Goal: Task Accomplishment & Management: Use online tool/utility

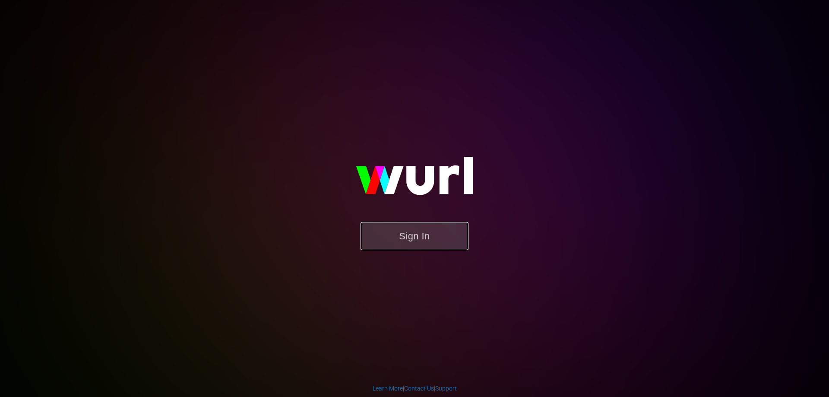
click at [444, 236] on button "Sign In" at bounding box center [415, 236] width 108 height 28
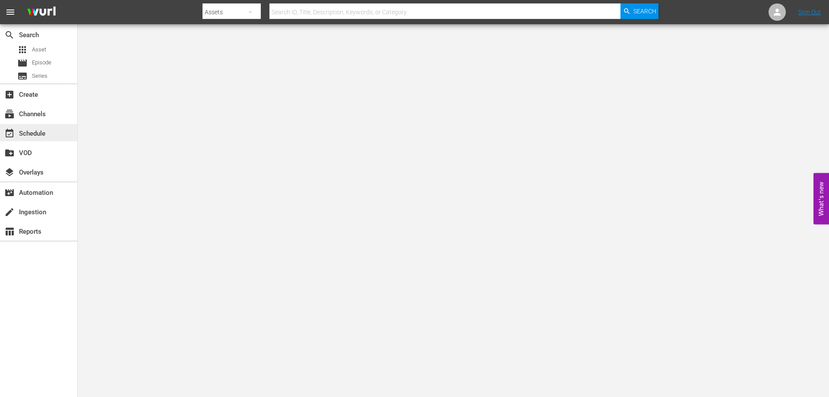
click at [41, 133] on div "event_available Schedule" at bounding box center [24, 132] width 48 height 8
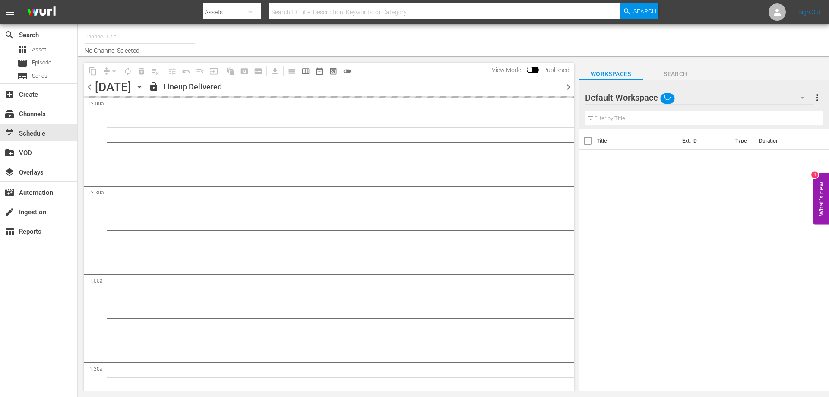
type input "[PERSON_NAME] Film (PKA [PERSON_NAME] & co. > I film di [PERSON_NAME]) (619)"
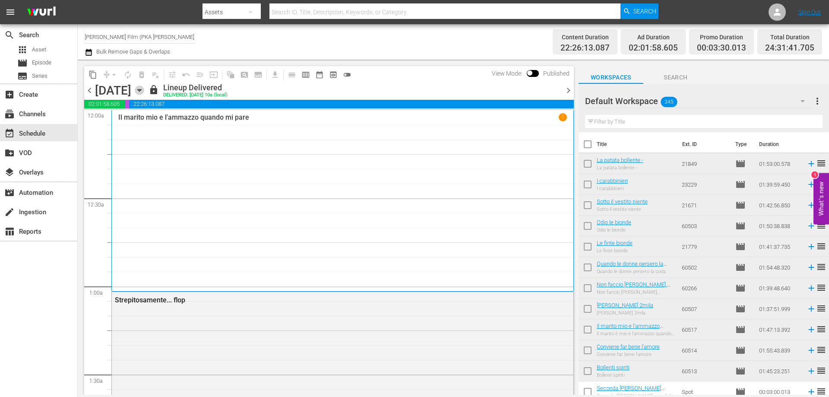
click at [141, 89] on icon "button" at bounding box center [139, 90] width 4 height 2
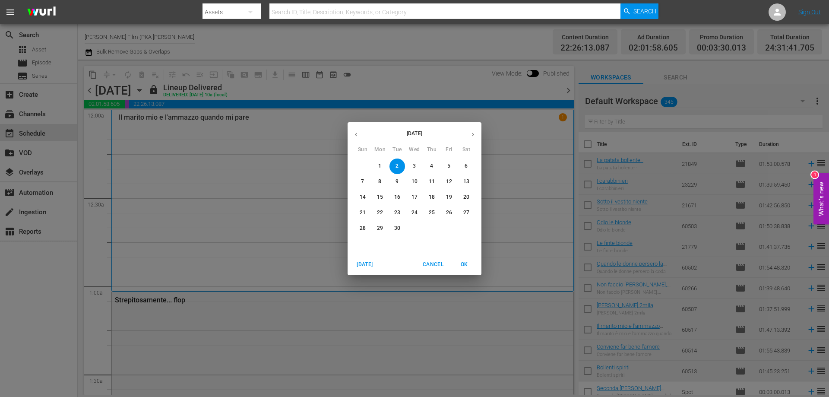
click at [430, 194] on p "18" at bounding box center [432, 196] width 6 height 7
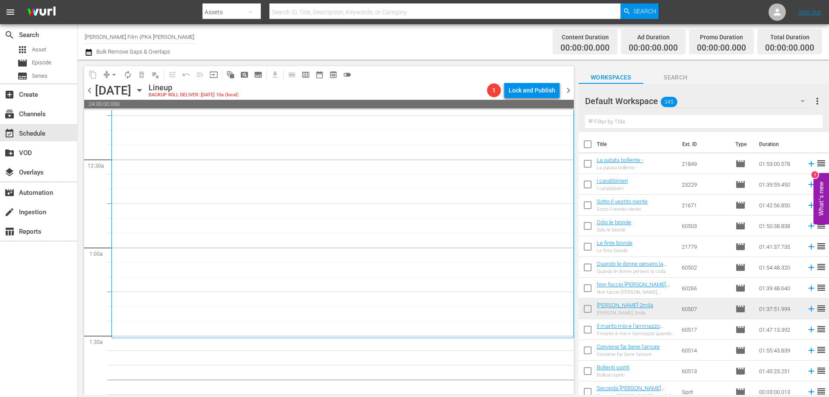
scroll to position [86, 0]
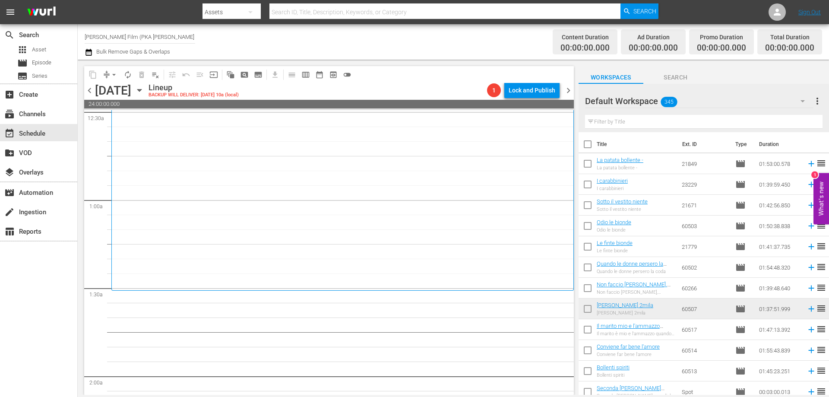
click at [382, 200] on div "[PERSON_NAME] 2mila 1" at bounding box center [342, 157] width 449 height 260
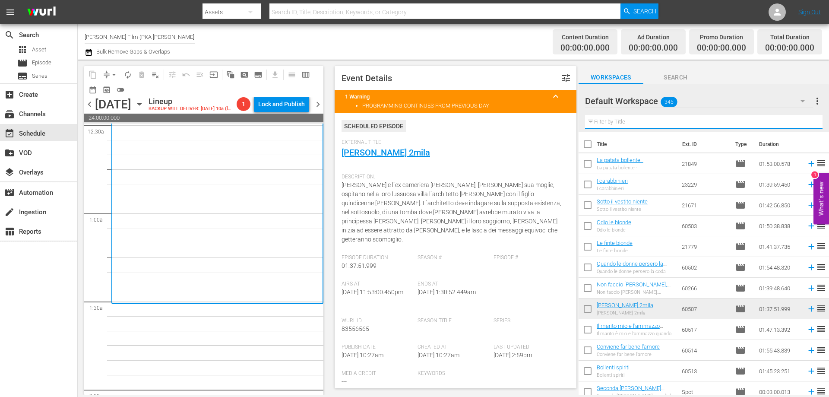
drag, startPoint x: 622, startPoint y: 122, endPoint x: 609, endPoint y: 118, distance: 13.5
click at [622, 122] on input "text" at bounding box center [703, 122] width 237 height 14
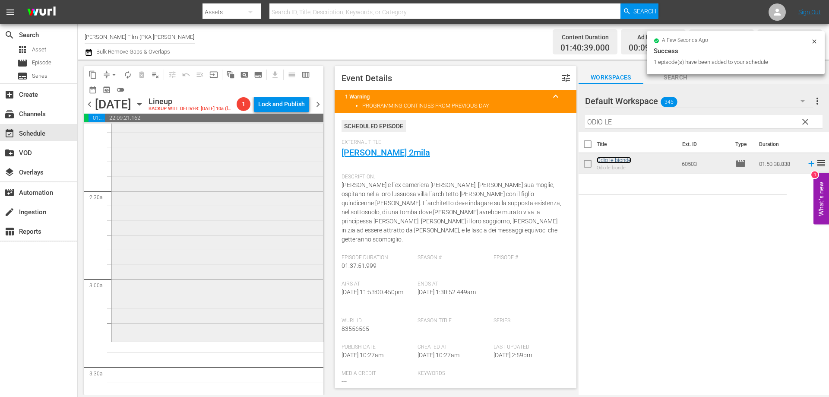
scroll to position [389, 0]
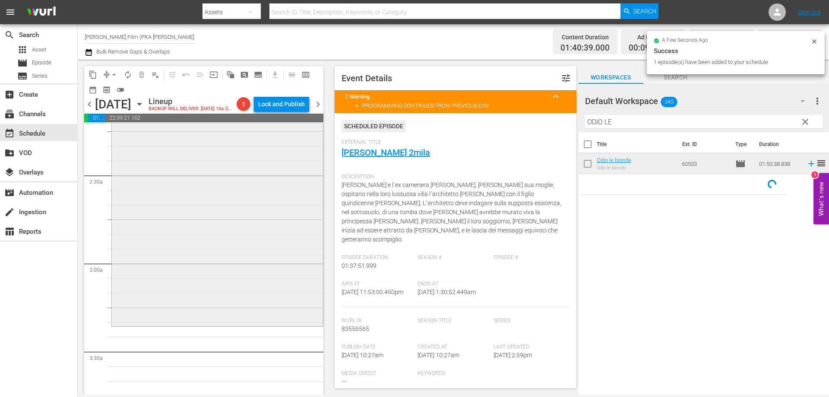
click at [297, 301] on div "Odio le bionde reorder" at bounding box center [217, 163] width 211 height 322
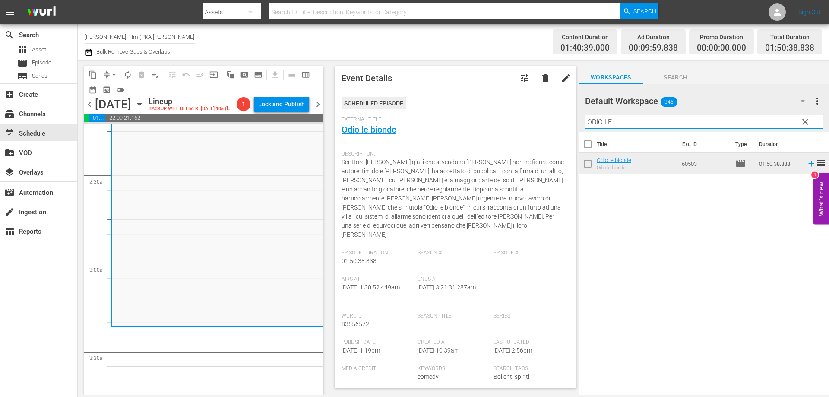
drag, startPoint x: 617, startPoint y: 123, endPoint x: 554, endPoint y: 119, distance: 64.1
click at [568, 121] on div "content_copy compress arrow_drop_down autorenew_outlined delete_forever_outline…" at bounding box center [453, 227] width 751 height 335
click at [554, 119] on span "External Title" at bounding box center [454, 119] width 224 height 7
drag, startPoint x: 620, startPoint y: 123, endPoint x: 582, endPoint y: 121, distance: 38.9
click at [582, 121] on div "Default Workspace 345 Default more_vert clear Filter by Title ODIO LE" at bounding box center [704, 108] width 250 height 48
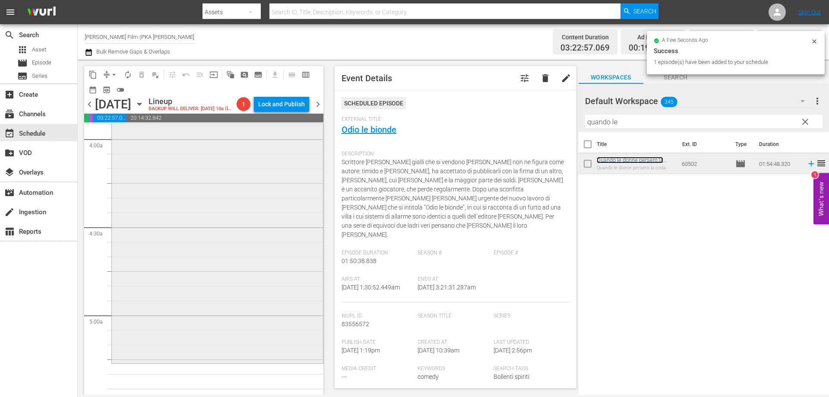
scroll to position [777, 0]
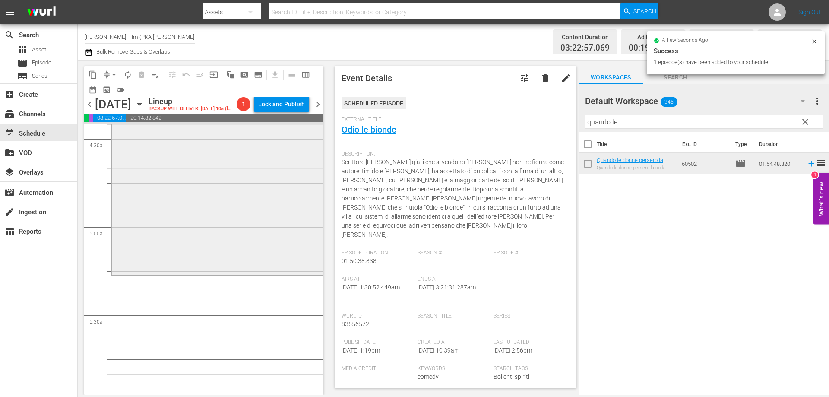
click at [291, 273] on div "Quando le donne persero la coda reorder" at bounding box center [217, 105] width 211 height 335
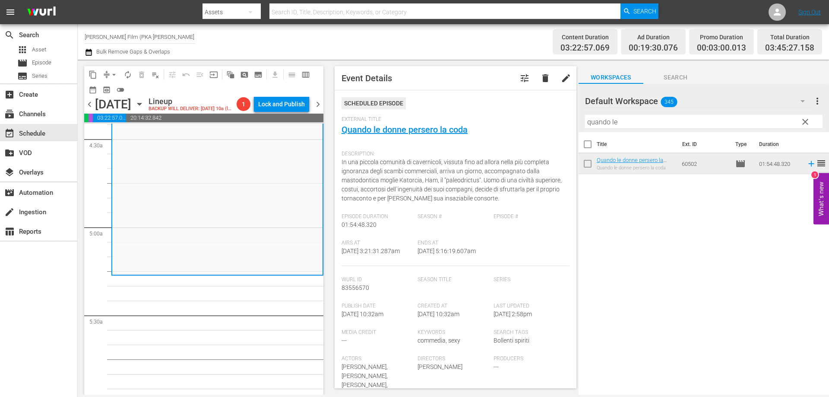
drag, startPoint x: 619, startPoint y: 121, endPoint x: 564, endPoint y: 114, distance: 54.8
click at [564, 114] on div "content_copy compress arrow_drop_down autorenew_outlined delete_forever_outline…" at bounding box center [453, 227] width 751 height 335
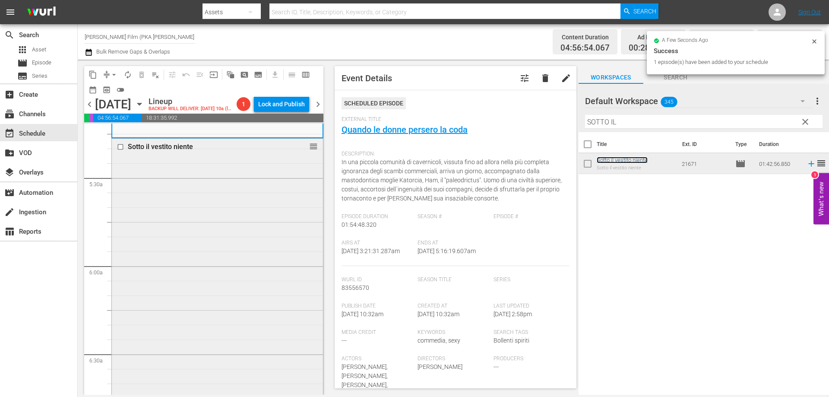
scroll to position [1036, 0]
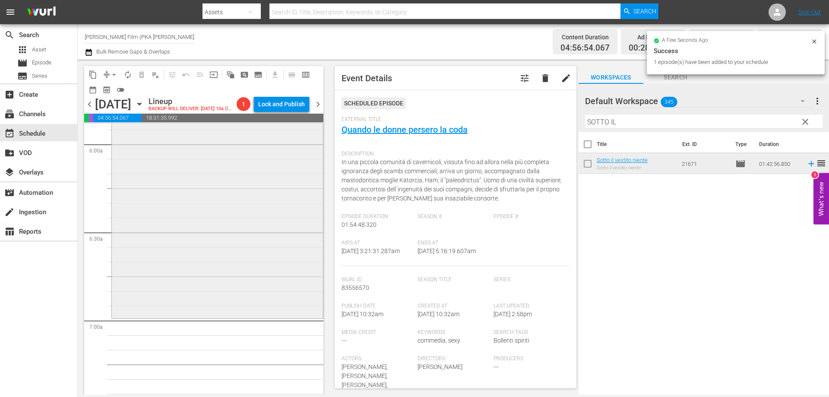
click at [257, 288] on div "Sotto il vestito niente reorder" at bounding box center [217, 167] width 211 height 300
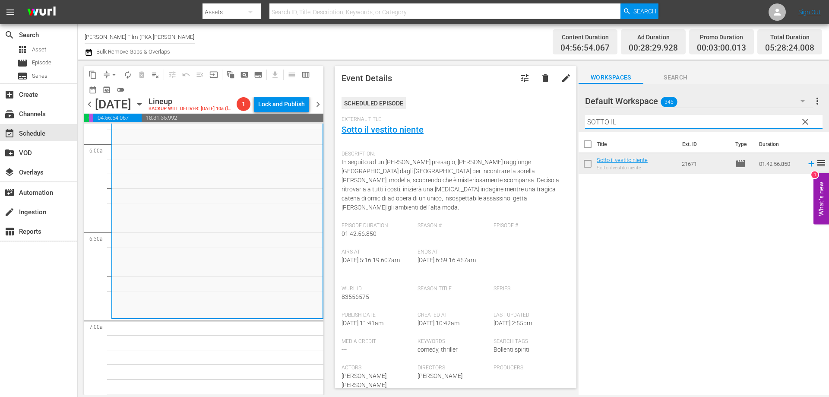
drag, startPoint x: 627, startPoint y: 125, endPoint x: 581, endPoint y: 118, distance: 47.2
click at [581, 118] on div "Default Workspace 345 Default more_vert clear Filter by Title SOTTO IL" at bounding box center [704, 108] width 250 height 48
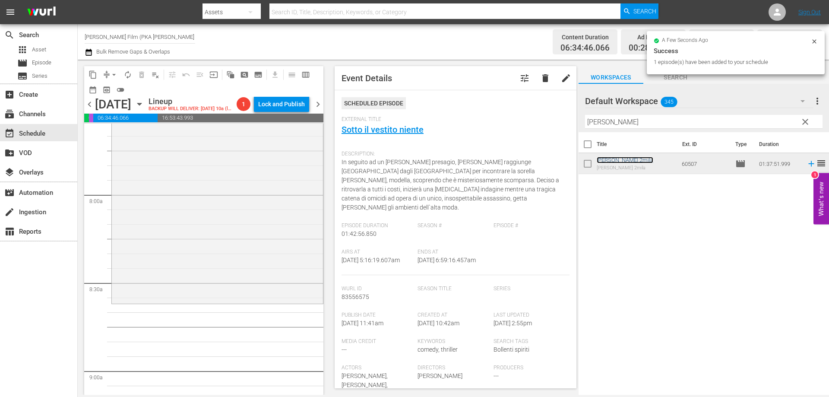
scroll to position [1468, 0]
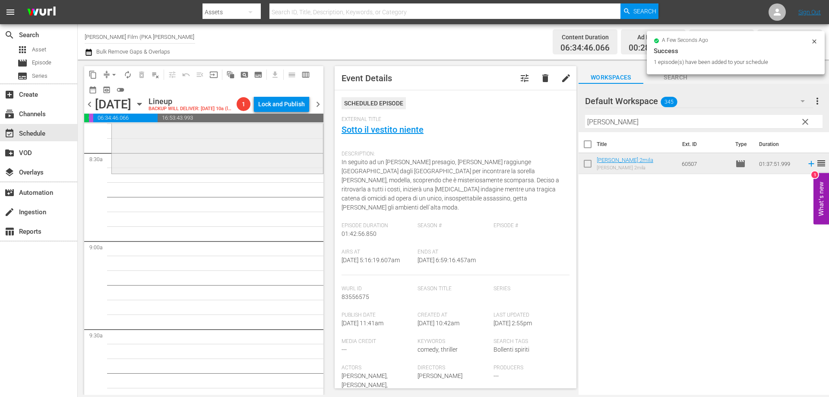
click at [237, 172] on div "[PERSON_NAME] 2mila reorder" at bounding box center [217, 29] width 211 height 285
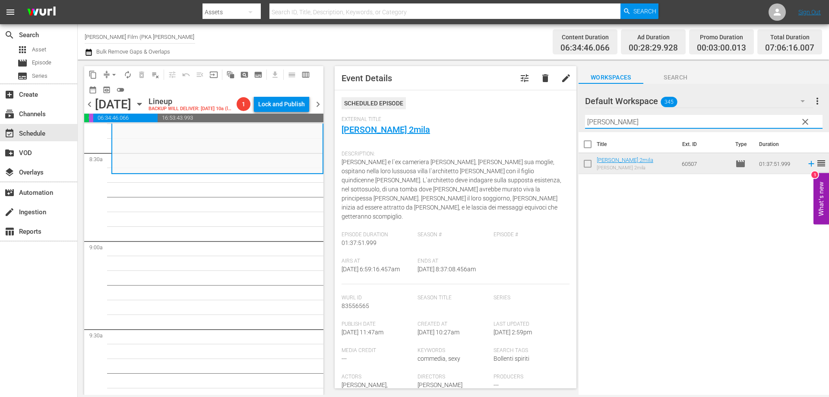
click at [573, 118] on div "content_copy compress arrow_drop_down autorenew_outlined delete_forever_outline…" at bounding box center [453, 227] width 751 height 335
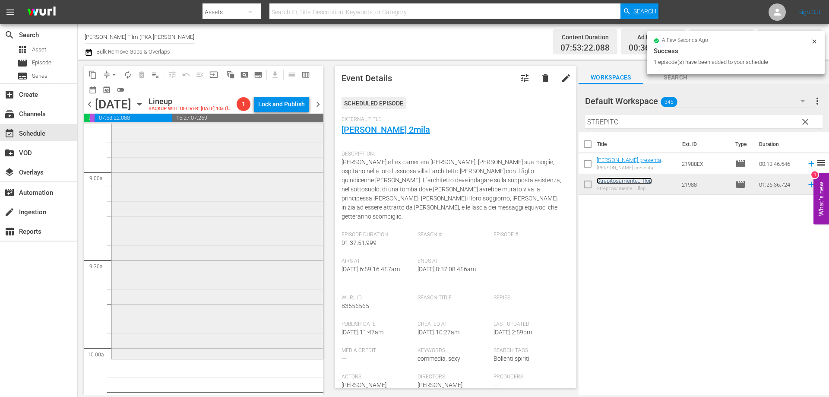
scroll to position [1641, 0]
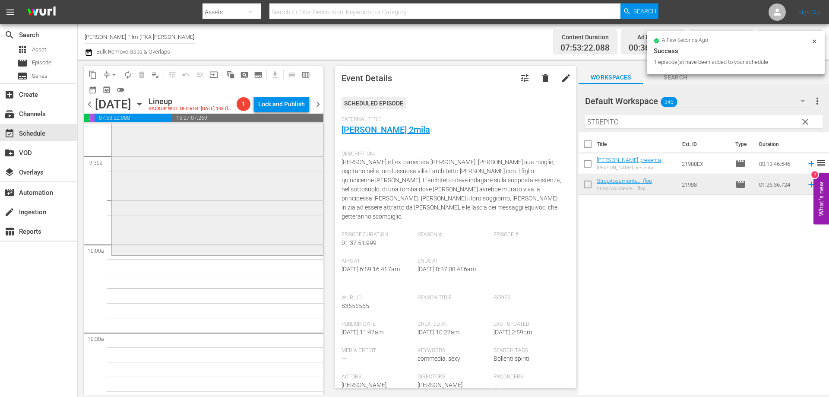
click at [282, 198] on div "Strepitosamente... flop reorder" at bounding box center [217, 128] width 211 height 252
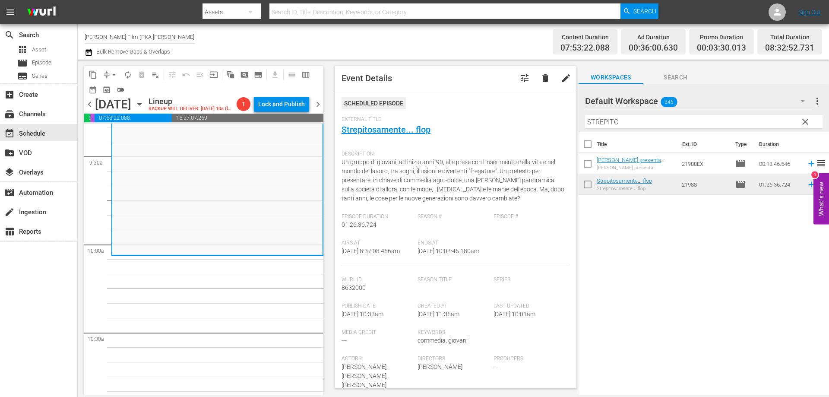
drag, startPoint x: 620, startPoint y: 123, endPoint x: 567, endPoint y: 123, distance: 52.7
click at [569, 123] on div "content_copy compress arrow_drop_down autorenew_outlined delete_forever_outline…" at bounding box center [453, 227] width 751 height 335
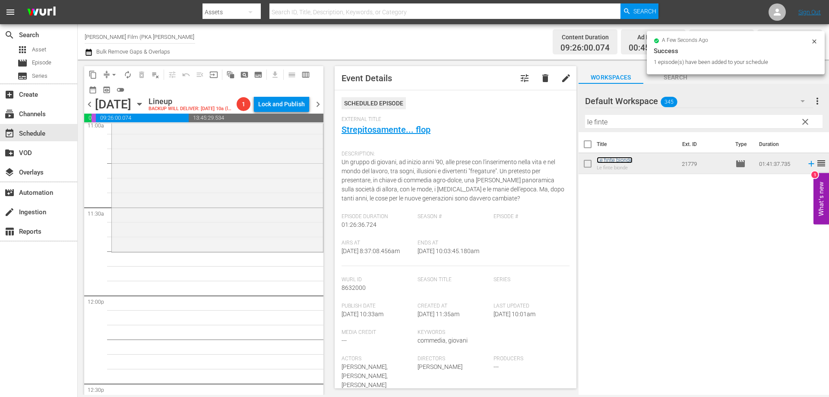
scroll to position [1943, 0]
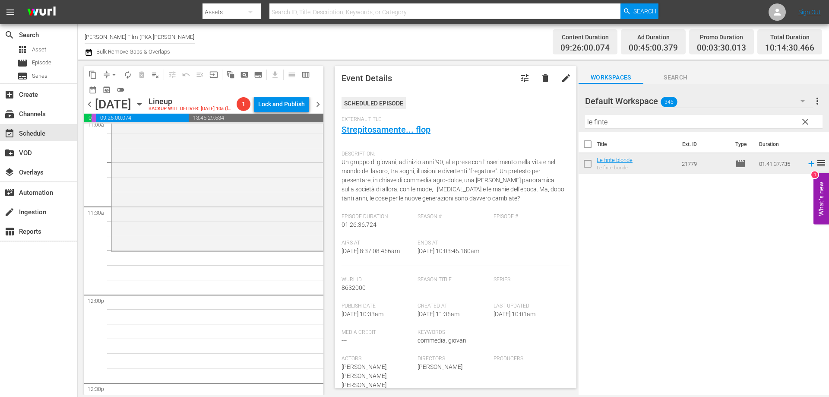
click at [287, 250] on div "Le finte bionde reorder" at bounding box center [217, 102] width 211 height 296
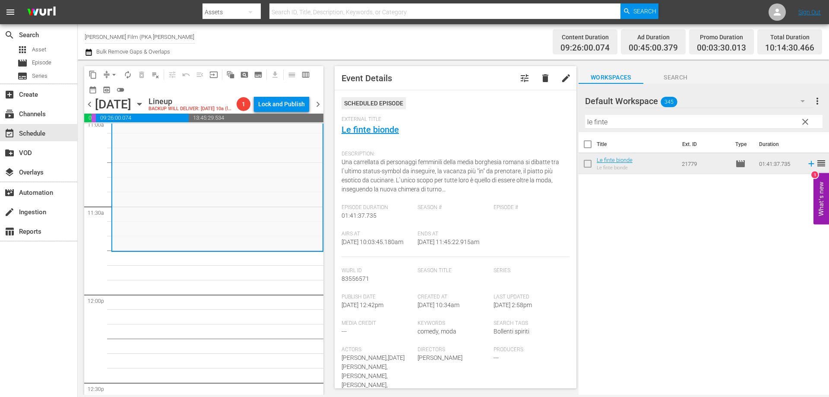
drag, startPoint x: 611, startPoint y: 123, endPoint x: 568, endPoint y: 120, distance: 42.9
click at [568, 120] on div "content_copy compress arrow_drop_down autorenew_outlined delete_forever_outline…" at bounding box center [453, 227] width 751 height 335
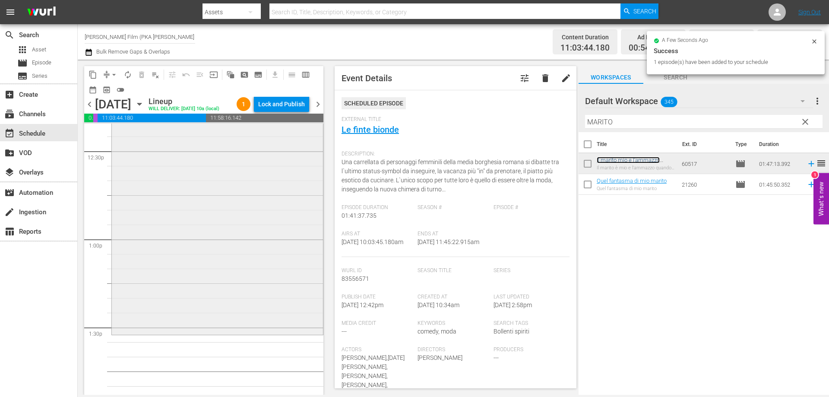
scroll to position [2202, 0]
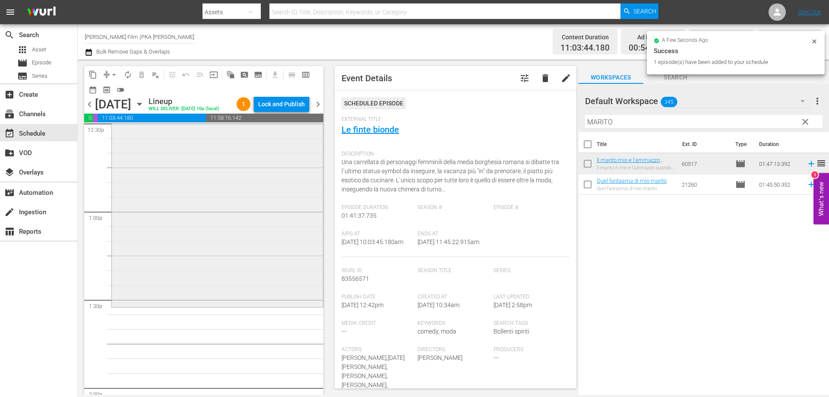
click at [288, 261] on div "Il marito mio e l'ammazzo quando mi pare reorder" at bounding box center [217, 149] width 211 height 312
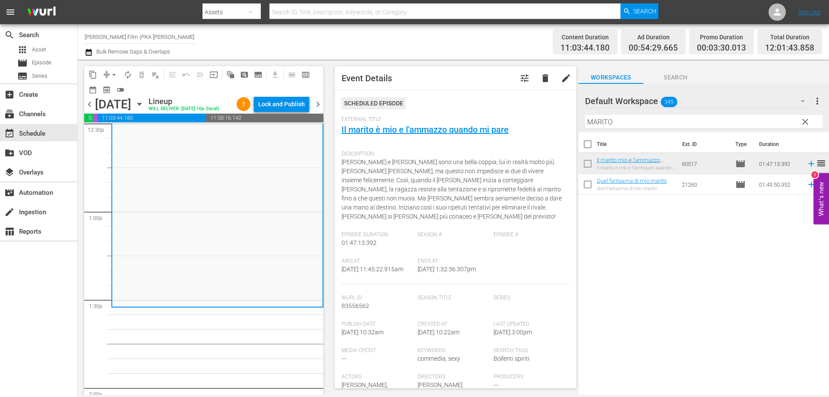
drag, startPoint x: 618, startPoint y: 120, endPoint x: 586, endPoint y: 119, distance: 32.0
click at [586, 119] on input "MARITO" at bounding box center [703, 122] width 237 height 14
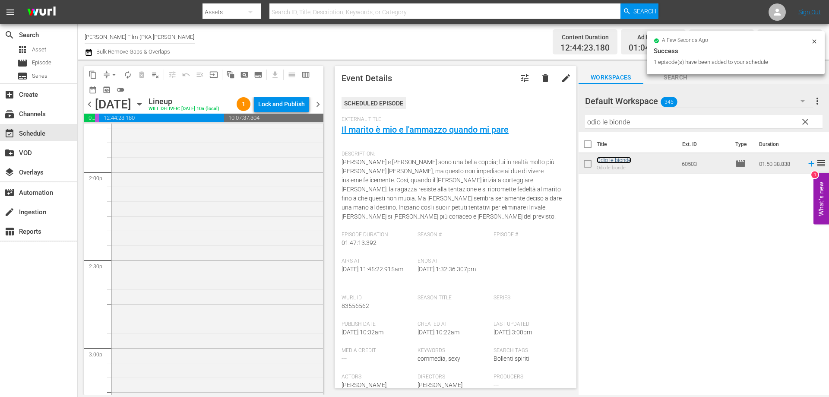
scroll to position [2504, 0]
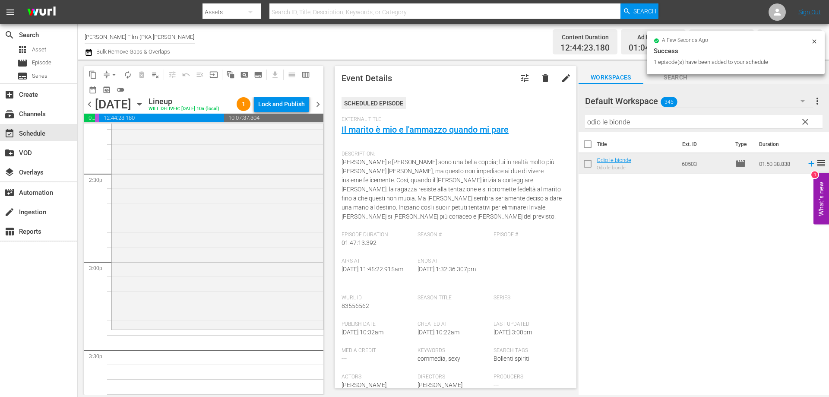
click at [252, 263] on div "Odio le bionde reorder" at bounding box center [217, 167] width 211 height 322
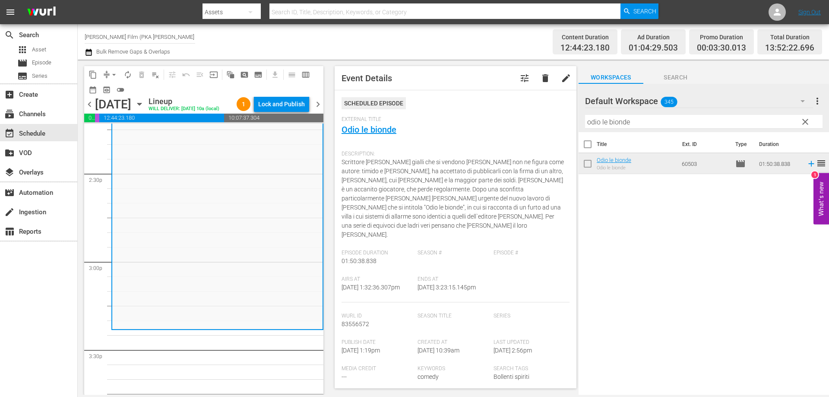
drag, startPoint x: 652, startPoint y: 124, endPoint x: 573, endPoint y: 114, distance: 78.8
click at [574, 114] on div "content_copy compress arrow_drop_down autorenew_outlined delete_forever_outline…" at bounding box center [453, 227] width 751 height 335
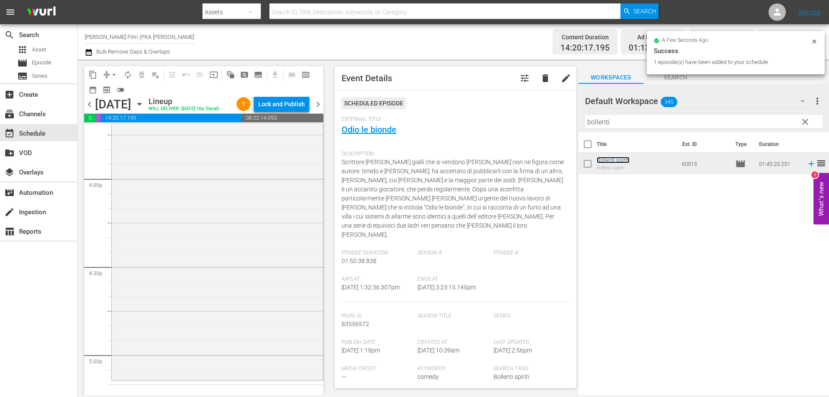
scroll to position [2936, 0]
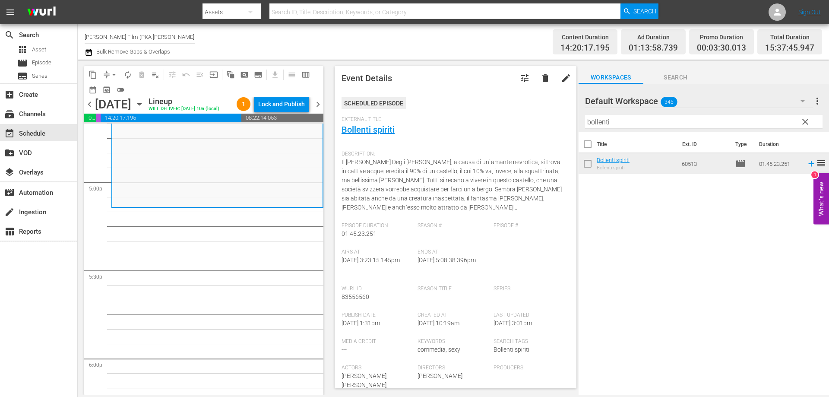
drag, startPoint x: 625, startPoint y: 121, endPoint x: 560, endPoint y: 113, distance: 65.7
click at [561, 113] on div "content_copy compress arrow_drop_down autorenew_outlined delete_forever_outline…" at bounding box center [453, 227] width 751 height 335
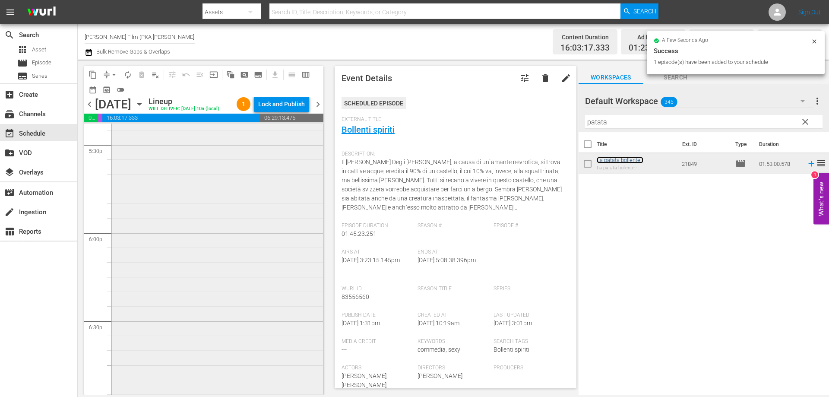
scroll to position [3195, 0]
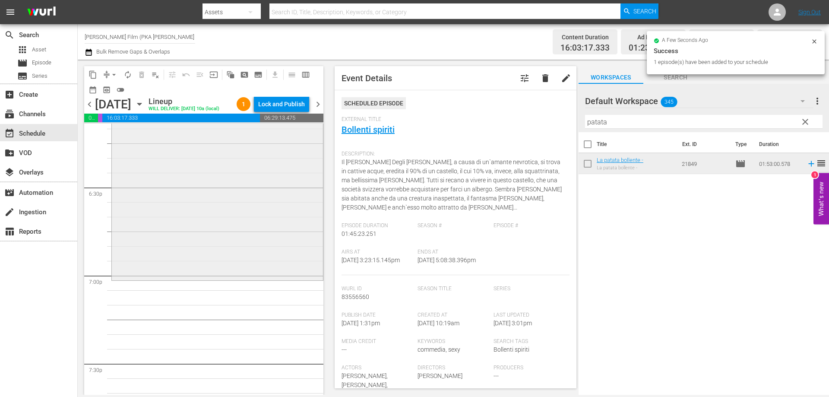
click at [281, 252] on div "La patata bollente - reorder" at bounding box center [217, 113] width 211 height 329
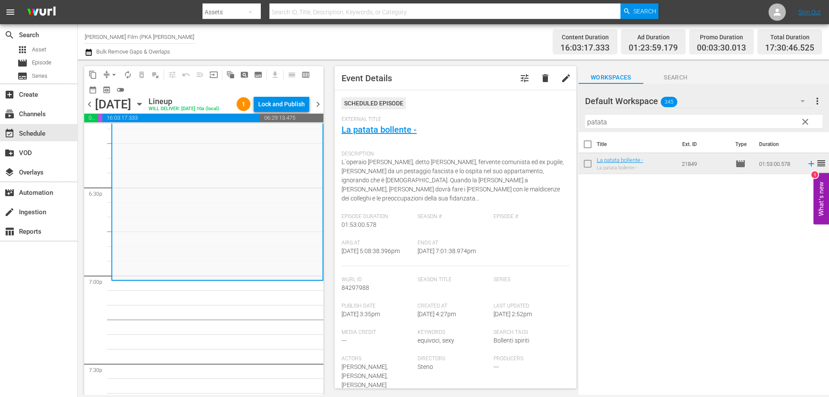
drag, startPoint x: 613, startPoint y: 122, endPoint x: 562, endPoint y: 119, distance: 51.1
click at [562, 119] on div "content_copy compress arrow_drop_down autorenew_outlined delete_forever_outline…" at bounding box center [453, 227] width 751 height 335
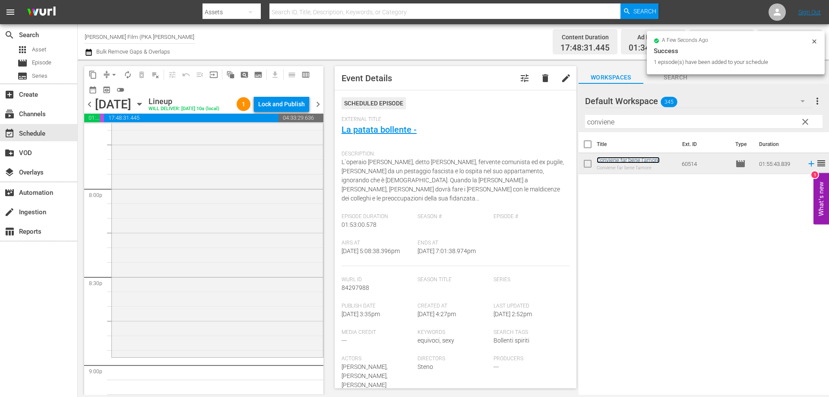
scroll to position [3541, 0]
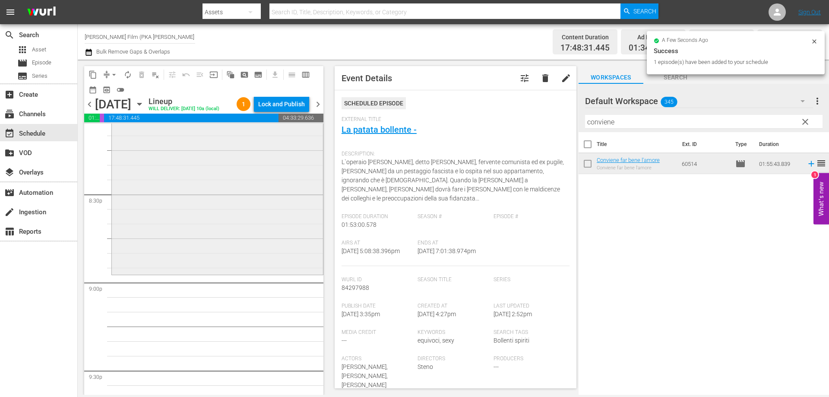
click at [258, 275] on div "Conviene far bene l'amore reorder" at bounding box center [217, 105] width 212 height 340
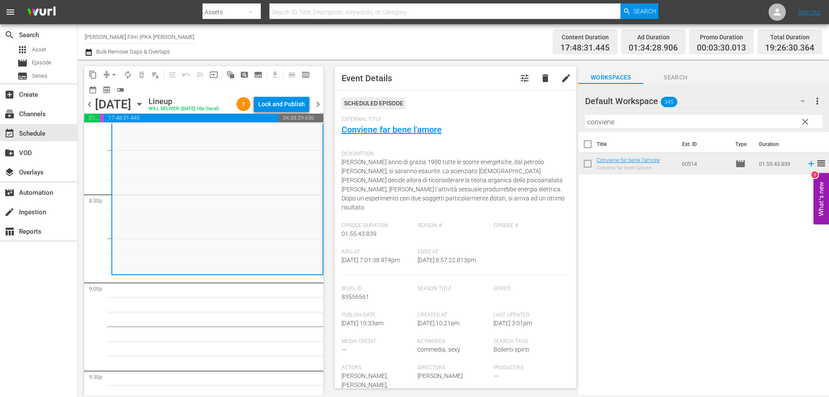
drag, startPoint x: 636, startPoint y: 127, endPoint x: 521, endPoint y: 108, distance: 116.4
click at [526, 109] on div "content_copy compress arrow_drop_down autorenew_outlined delete_forever_outline…" at bounding box center [453, 227] width 751 height 335
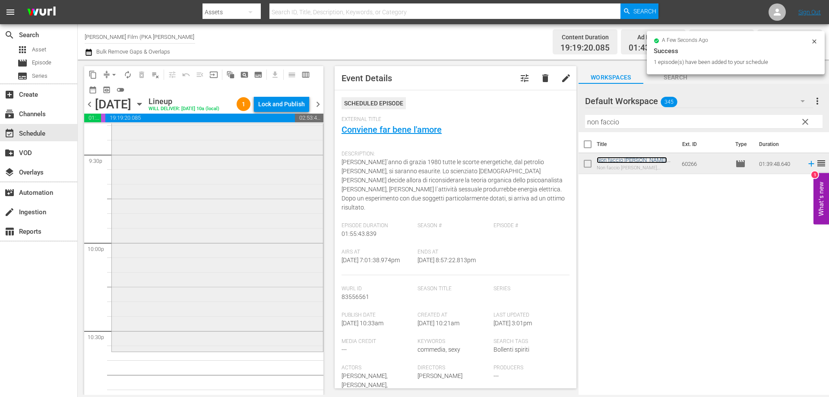
scroll to position [3800, 0]
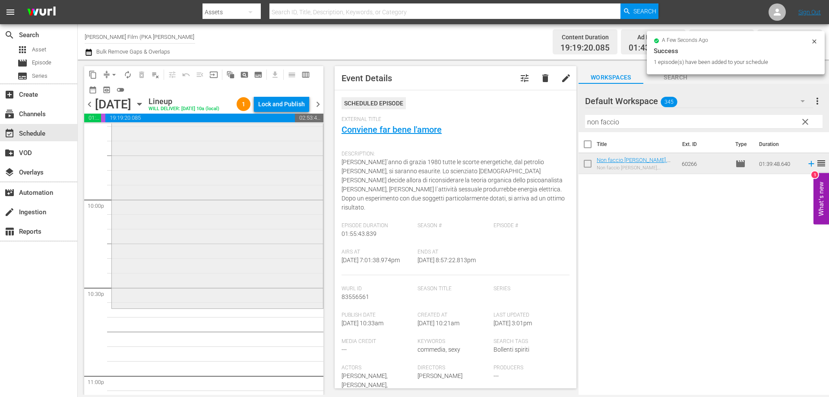
click at [278, 284] on div "Non faccio [PERSON_NAME], [PERSON_NAME] l'amore reorder" at bounding box center [217, 161] width 211 height 291
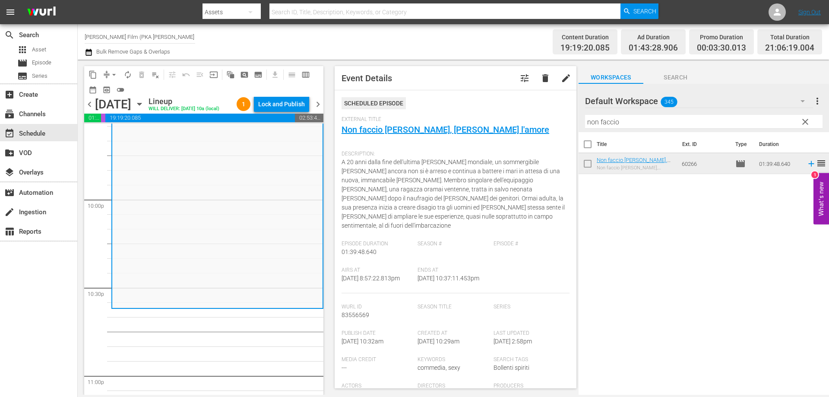
drag, startPoint x: 619, startPoint y: 121, endPoint x: 529, endPoint y: 95, distance: 94.1
click at [550, 104] on div "content_copy compress arrow_drop_down autorenew_outlined delete_forever_outline…" at bounding box center [453, 227] width 751 height 335
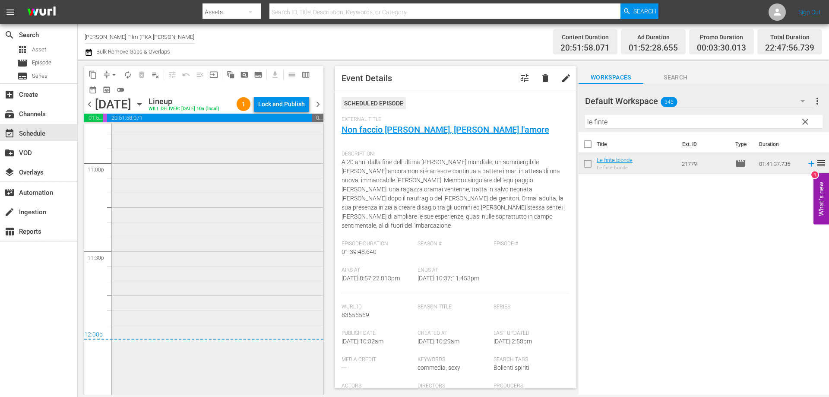
scroll to position [4027, 0]
click at [299, 107] on div "Lock and Publish" at bounding box center [281, 104] width 47 height 16
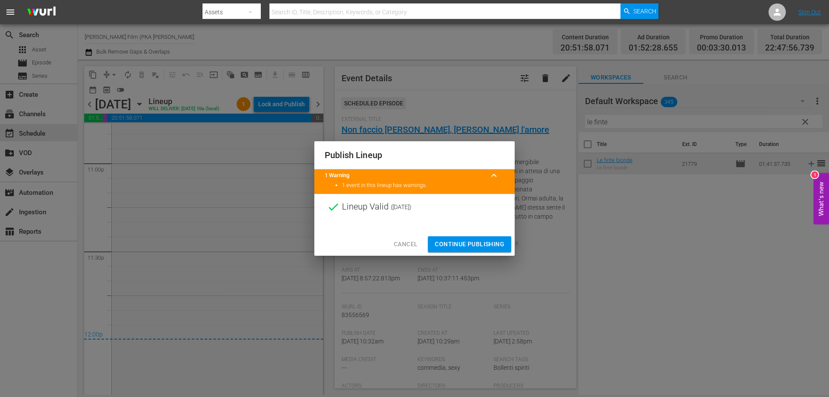
click at [485, 241] on span "Continue Publishing" at bounding box center [470, 244] width 70 height 11
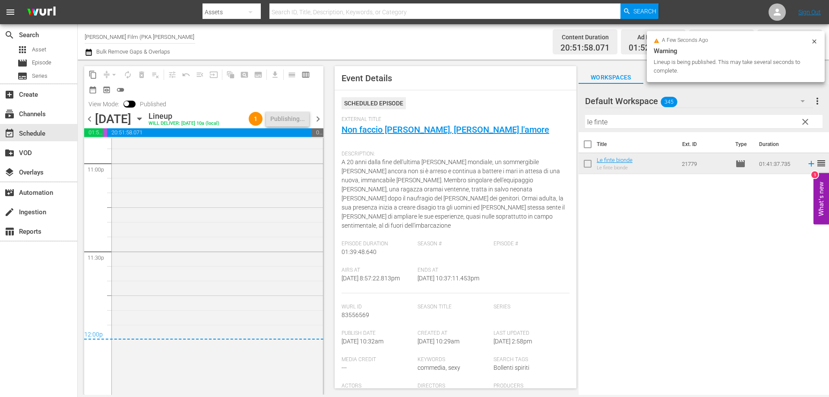
click at [141, 120] on icon "button" at bounding box center [139, 119] width 4 height 2
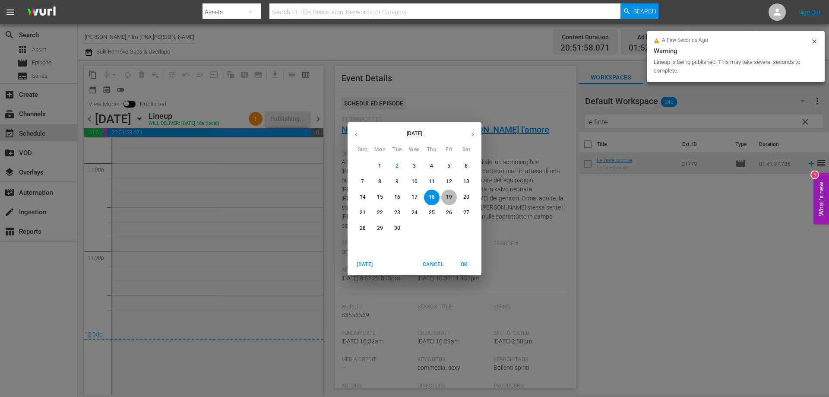
click at [447, 199] on p "19" at bounding box center [449, 196] width 6 height 7
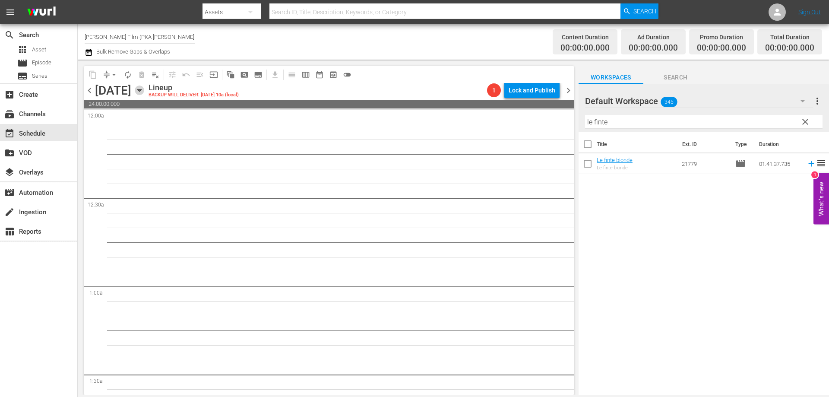
click at [144, 90] on icon "button" at bounding box center [139, 89] width 9 height 9
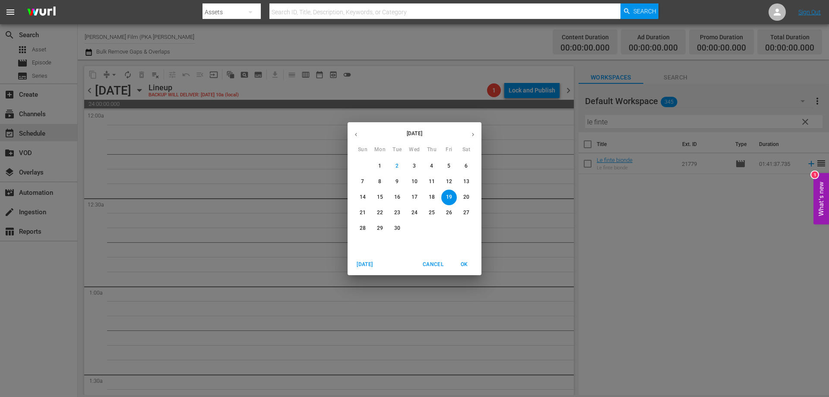
click at [436, 198] on span "18" at bounding box center [432, 196] width 16 height 7
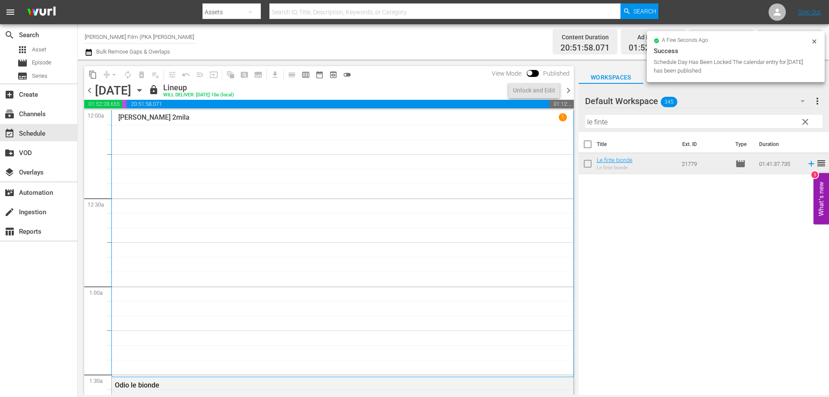
click at [144, 92] on icon "button" at bounding box center [139, 89] width 9 height 9
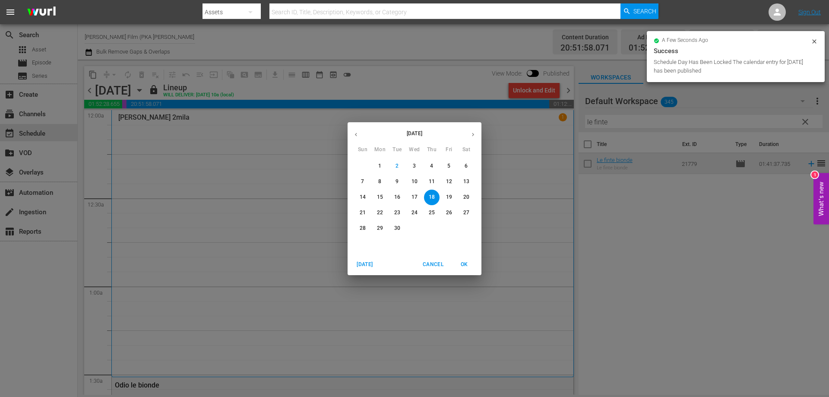
click at [446, 192] on button "19" at bounding box center [449, 198] width 16 height 16
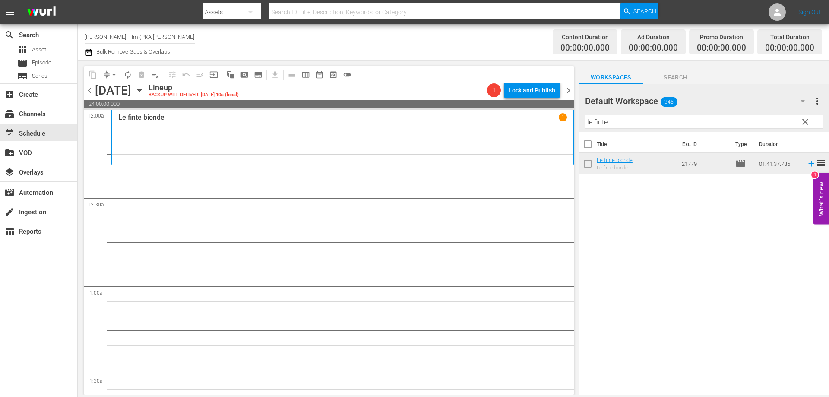
click at [491, 155] on div "Le finte bionde 1" at bounding box center [342, 137] width 449 height 49
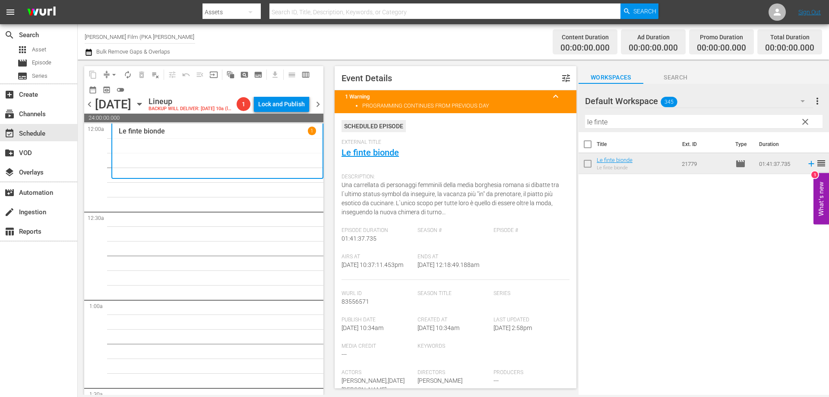
drag, startPoint x: 617, startPoint y: 125, endPoint x: 535, endPoint y: 118, distance: 83.2
click at [538, 118] on div "content_copy compress arrow_drop_down autorenew_outlined delete_forever_outline…" at bounding box center [453, 227] width 751 height 335
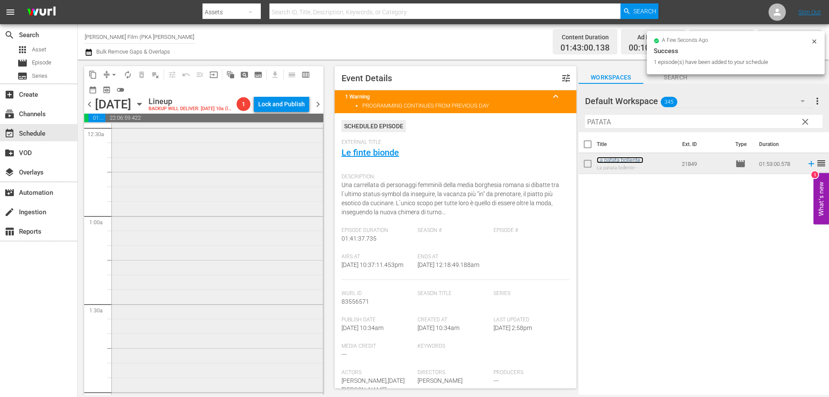
scroll to position [259, 0]
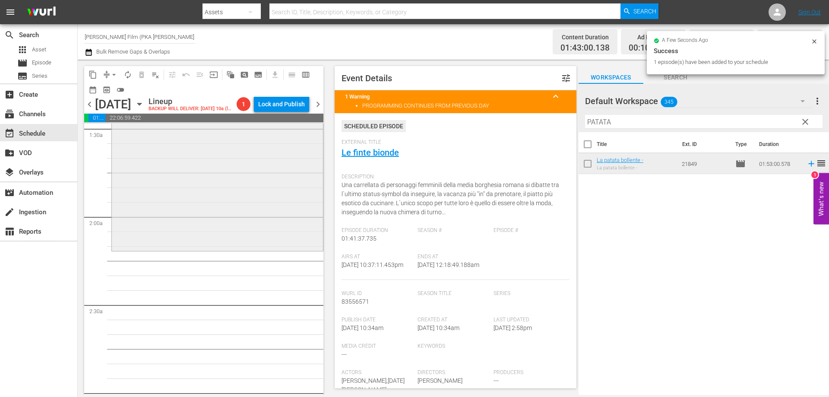
click at [214, 212] on div "La patata bollente - reorder" at bounding box center [217, 85] width 211 height 329
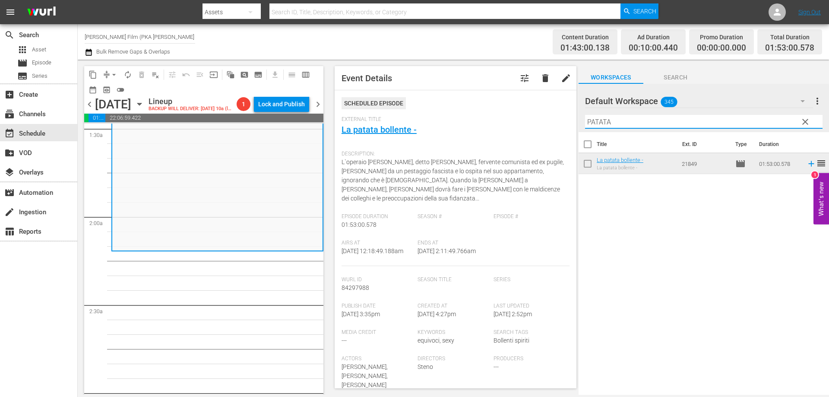
drag, startPoint x: 622, startPoint y: 126, endPoint x: 548, endPoint y: 110, distance: 75.5
click at [548, 110] on div "content_copy compress arrow_drop_down autorenew_outlined delete_forever_outline…" at bounding box center [453, 227] width 751 height 335
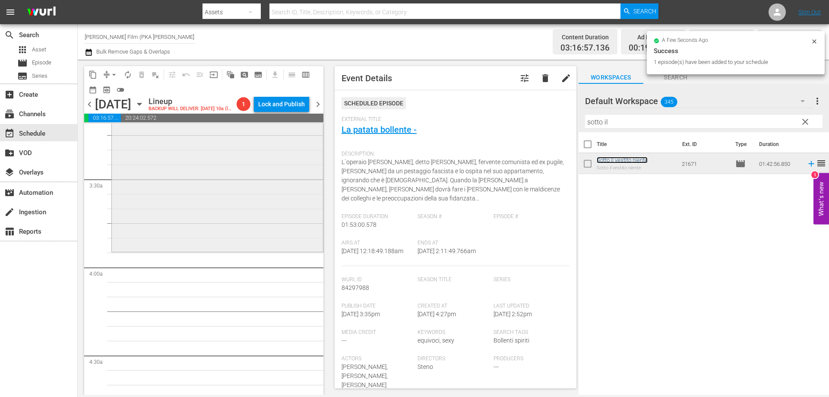
scroll to position [561, 0]
click at [169, 224] on div "Sotto il vestito niente reorder" at bounding box center [217, 99] width 211 height 300
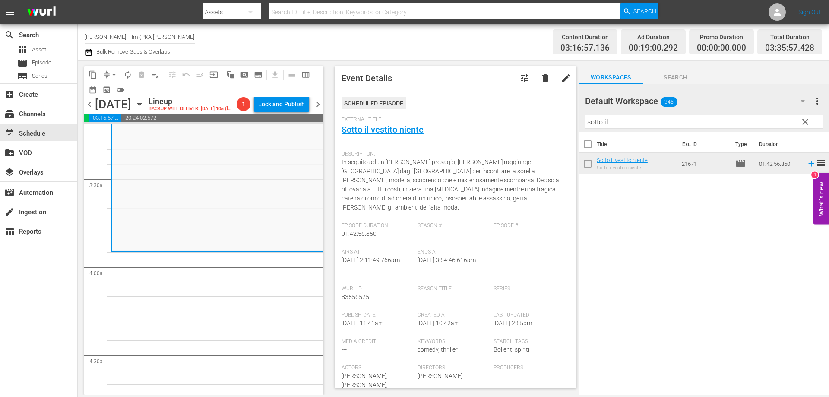
drag, startPoint x: 610, startPoint y: 122, endPoint x: 564, endPoint y: 103, distance: 50.0
click at [564, 109] on div "content_copy compress arrow_drop_down autorenew_outlined delete_forever_outline…" at bounding box center [453, 227] width 751 height 335
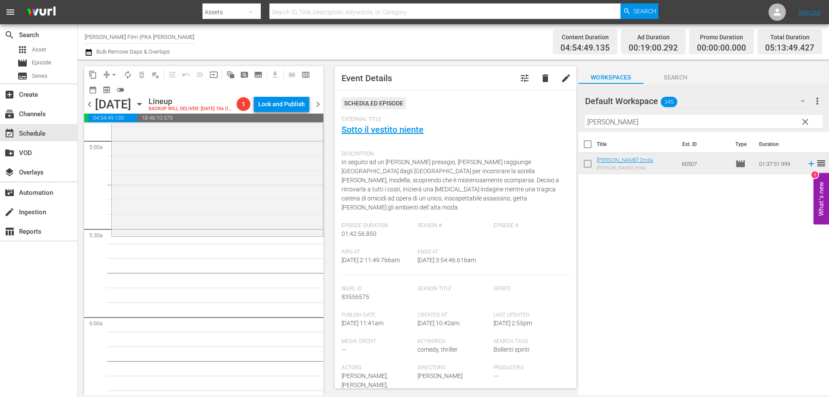
click at [209, 229] on div "[PERSON_NAME] 2mila reorder" at bounding box center [217, 92] width 211 height 285
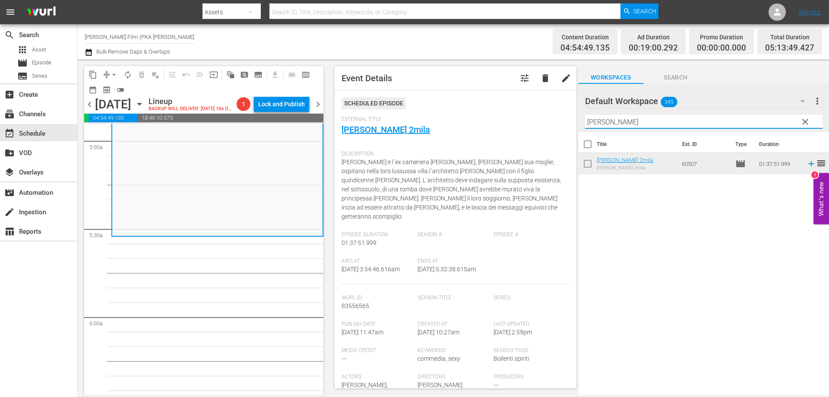
drag, startPoint x: 620, startPoint y: 120, endPoint x: 570, endPoint y: 119, distance: 50.5
click at [570, 119] on div "content_copy compress arrow_drop_down autorenew_outlined delete_forever_outline…" at bounding box center [453, 227] width 751 height 335
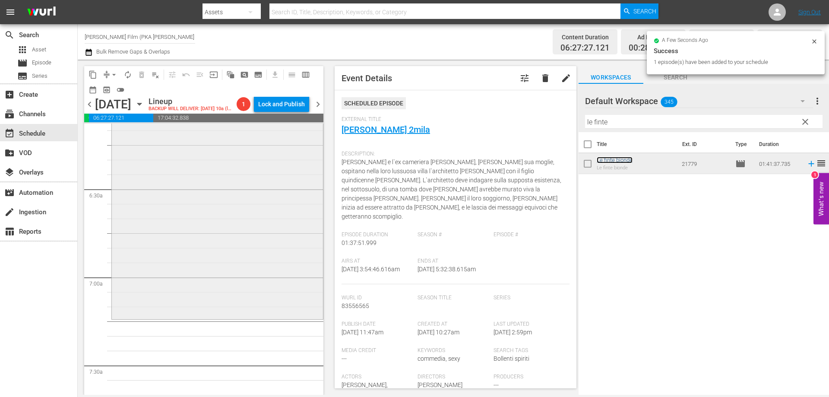
scroll to position [1123, 0]
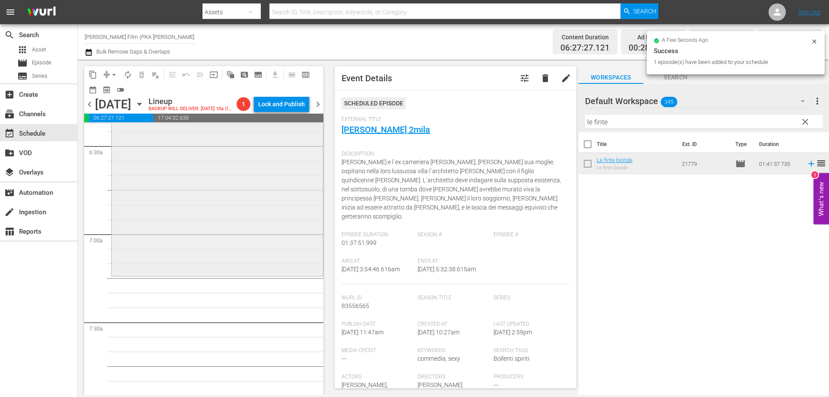
click at [277, 274] on div "Le finte bionde reorder" at bounding box center [217, 126] width 211 height 296
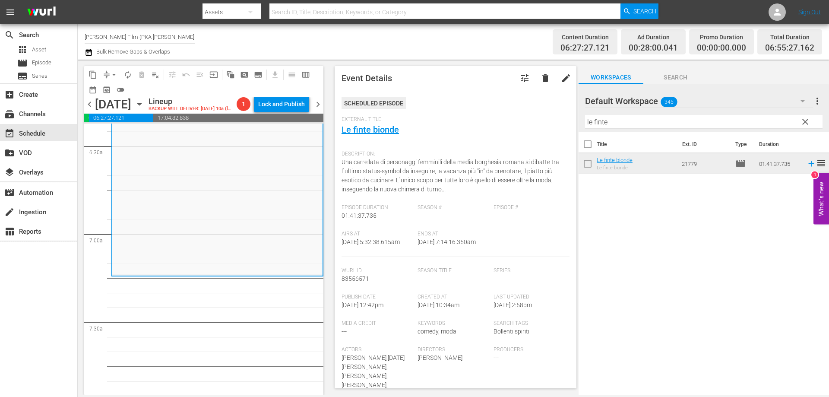
drag, startPoint x: 598, startPoint y: 121, endPoint x: 556, endPoint y: 113, distance: 43.0
click at [559, 113] on div "content_copy compress arrow_drop_down autorenew_outlined delete_forever_outline…" at bounding box center [453, 227] width 751 height 335
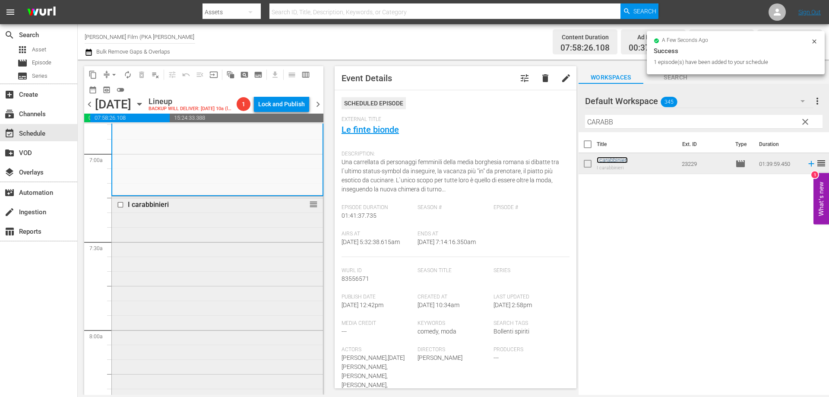
scroll to position [1382, 0]
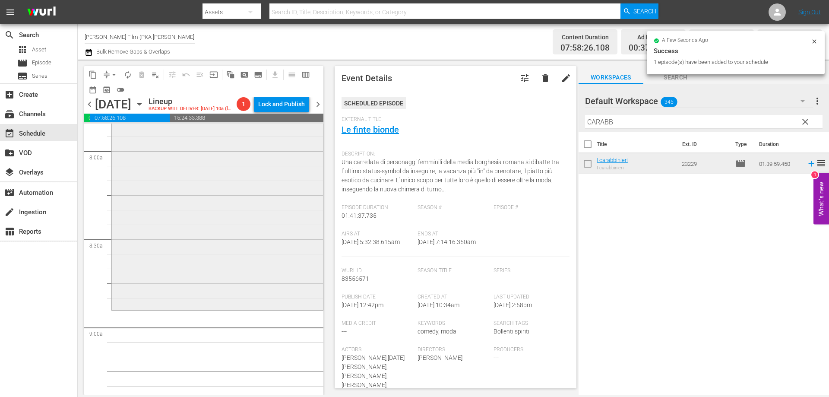
click at [241, 280] on div "I carabbinieri reorder" at bounding box center [217, 163] width 211 height 291
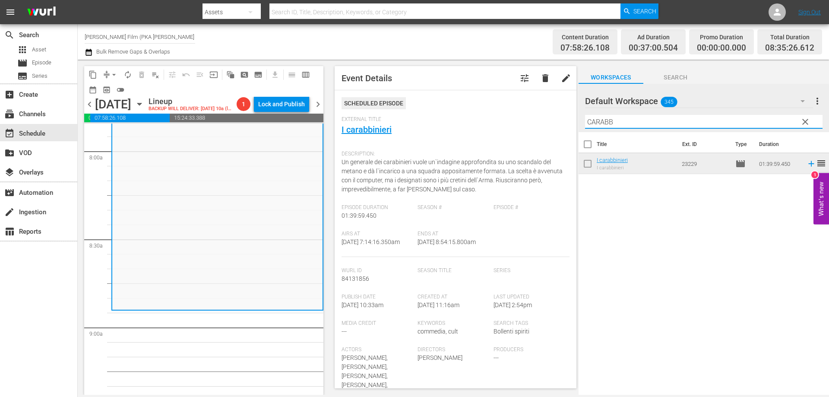
drag, startPoint x: 632, startPoint y: 120, endPoint x: 571, endPoint y: 117, distance: 61.0
click at [572, 117] on div "content_copy compress arrow_drop_down autorenew_outlined delete_forever_outline…" at bounding box center [453, 227] width 751 height 335
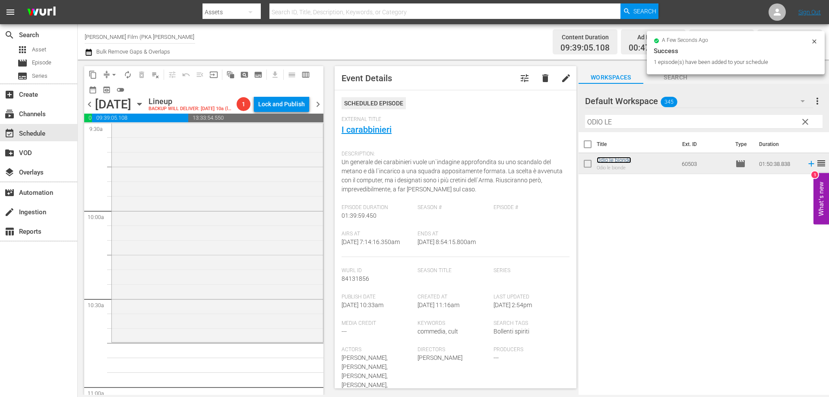
scroll to position [1727, 0]
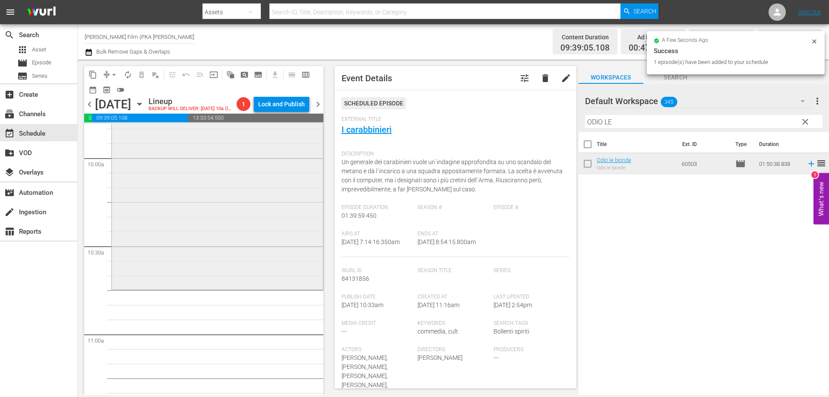
click at [269, 286] on div "Odio le bionde reorder" at bounding box center [217, 126] width 211 height 322
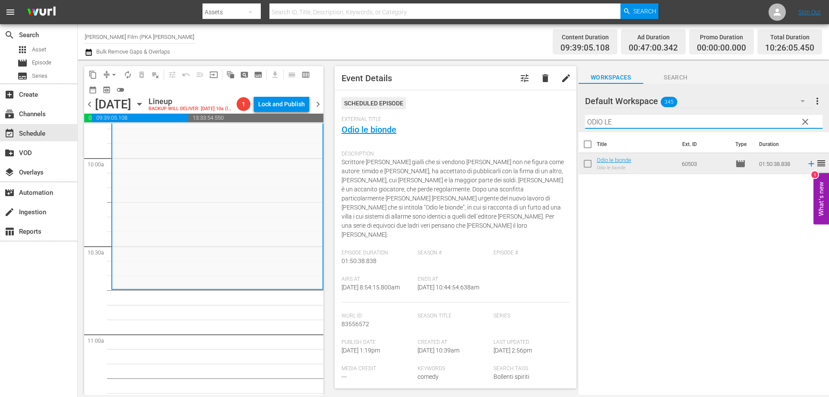
drag, startPoint x: 620, startPoint y: 123, endPoint x: 566, endPoint y: 115, distance: 54.7
click at [567, 115] on div "content_copy compress arrow_drop_down autorenew_outlined delete_forever_outline…" at bounding box center [453, 227] width 751 height 335
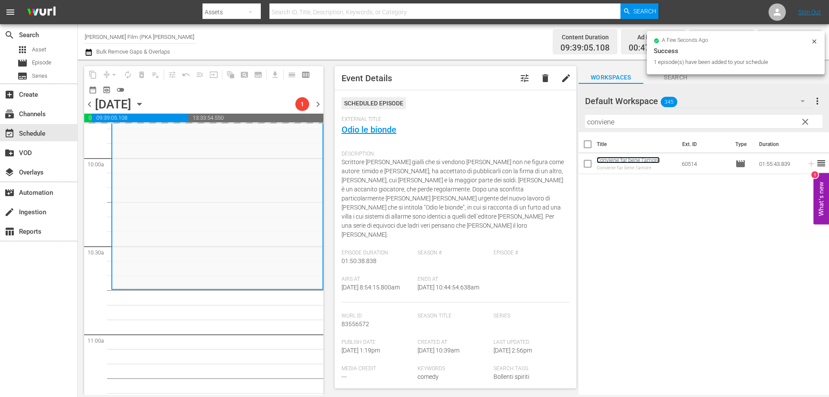
drag, startPoint x: 614, startPoint y: 157, endPoint x: 275, endPoint y: 307, distance: 370.4
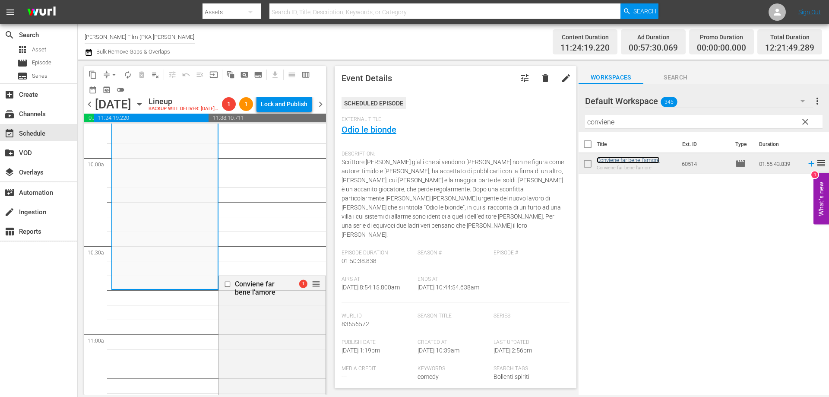
drag, startPoint x: 307, startPoint y: 300, endPoint x: 307, endPoint y: 306, distance: 6.5
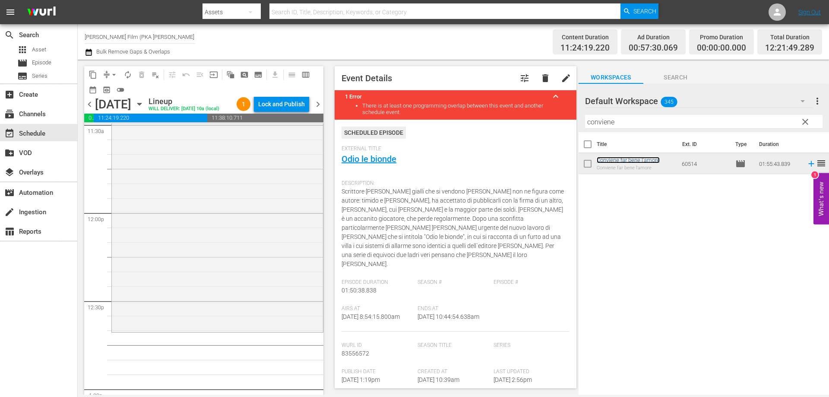
scroll to position [2073, 0]
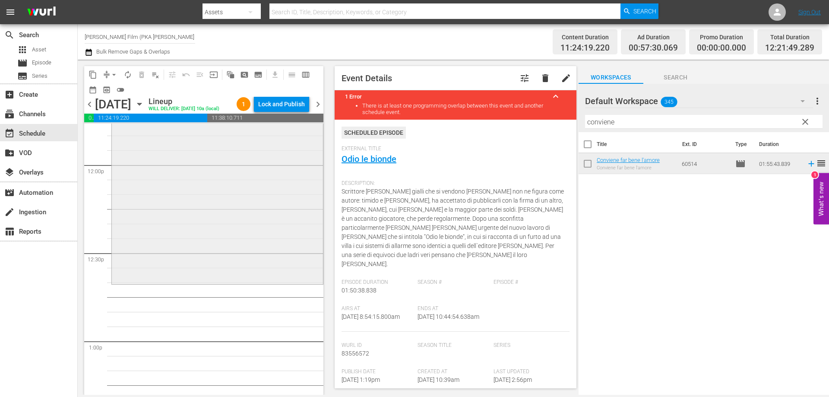
click at [294, 282] on div "Conviene far bene l'amore reorder" at bounding box center [217, 113] width 211 height 337
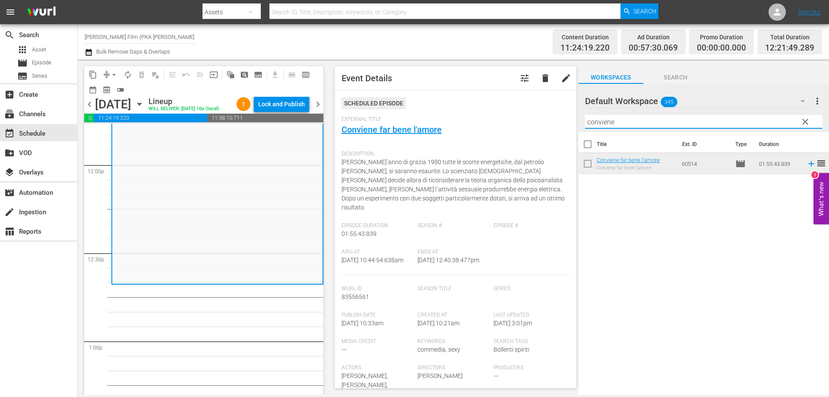
drag, startPoint x: 624, startPoint y: 123, endPoint x: 494, endPoint y: 91, distance: 134.4
click at [522, 99] on div "content_copy compress arrow_drop_down autorenew_outlined delete_forever_outline…" at bounding box center [453, 227] width 751 height 335
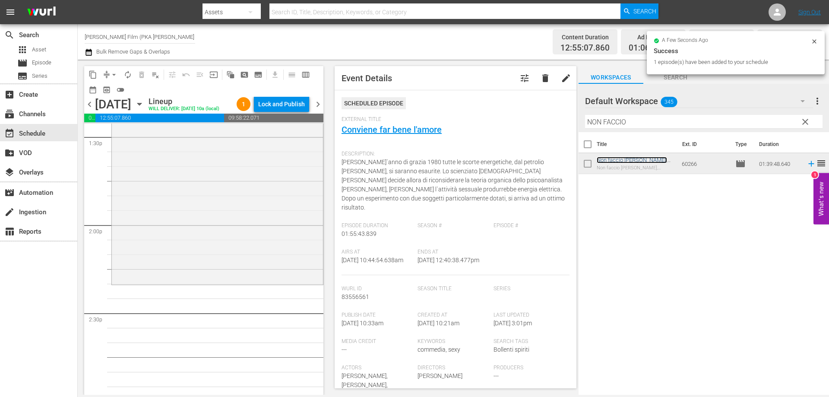
scroll to position [2418, 0]
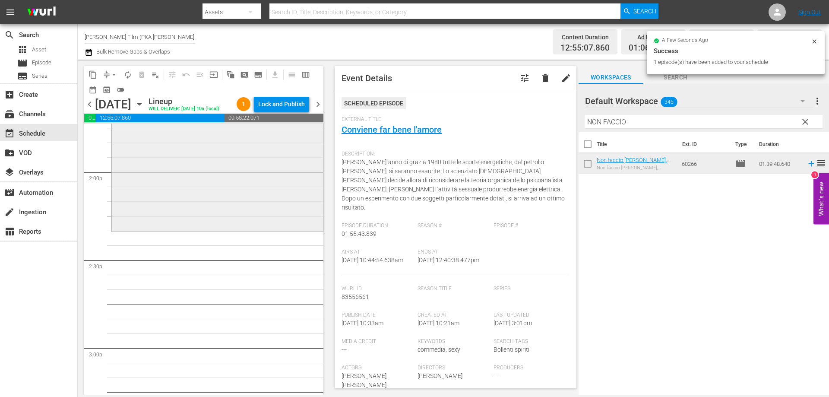
click at [269, 230] on div "Non faccio [PERSON_NAME], [PERSON_NAME] l'amore reorder" at bounding box center [217, 85] width 211 height 291
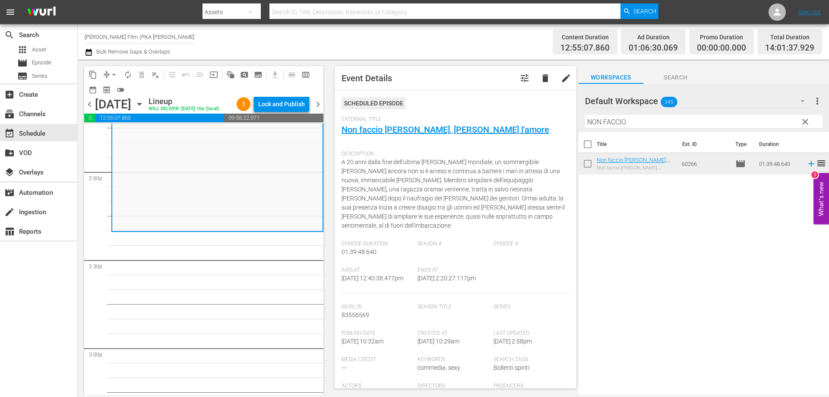
drag, startPoint x: 642, startPoint y: 122, endPoint x: 571, endPoint y: 119, distance: 70.5
click at [571, 119] on div "content_copy compress arrow_drop_down autorenew_outlined delete_forever_outline…" at bounding box center [453, 227] width 751 height 335
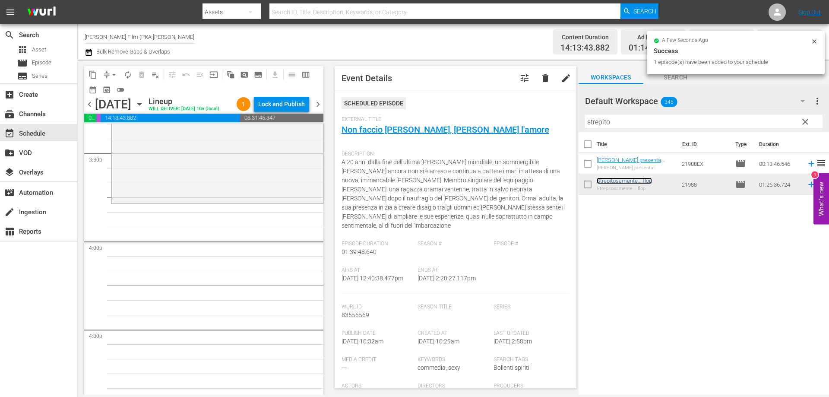
scroll to position [2720, 0]
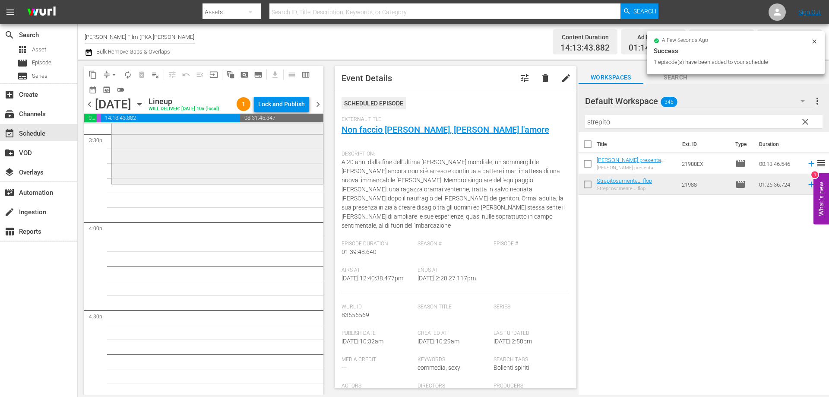
click at [240, 182] on div "Strepitosamente... flop reorder" at bounding box center [217, 56] width 211 height 252
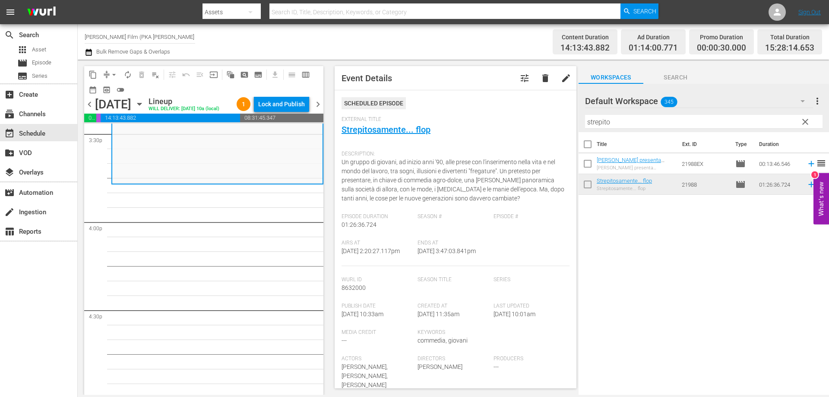
drag, startPoint x: 590, startPoint y: 117, endPoint x: 522, endPoint y: 100, distance: 70.4
click at [530, 100] on div "content_copy compress arrow_drop_down autorenew_outlined delete_forever_outline…" at bounding box center [453, 227] width 751 height 335
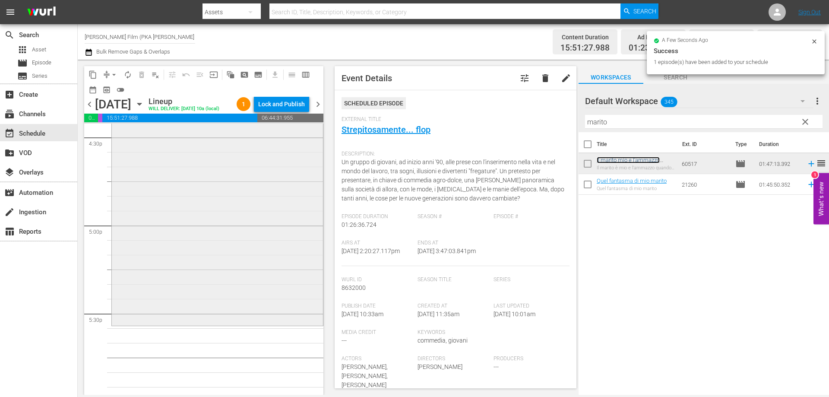
scroll to position [2936, 0]
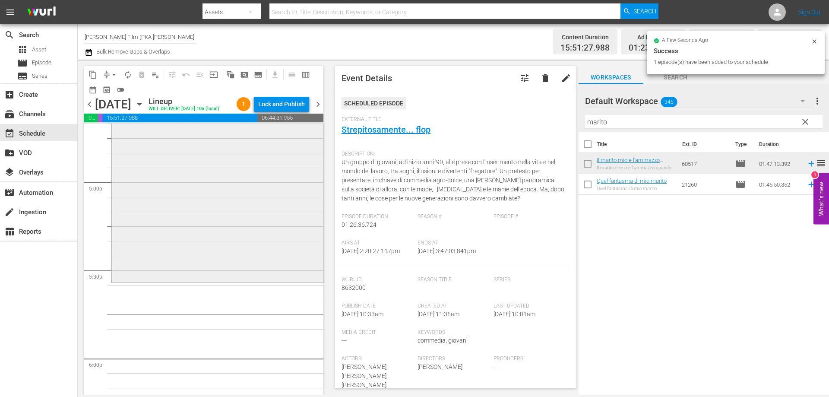
click at [231, 246] on div "Il marito mio e l'ammazzo quando mi pare reorder" at bounding box center [217, 125] width 211 height 312
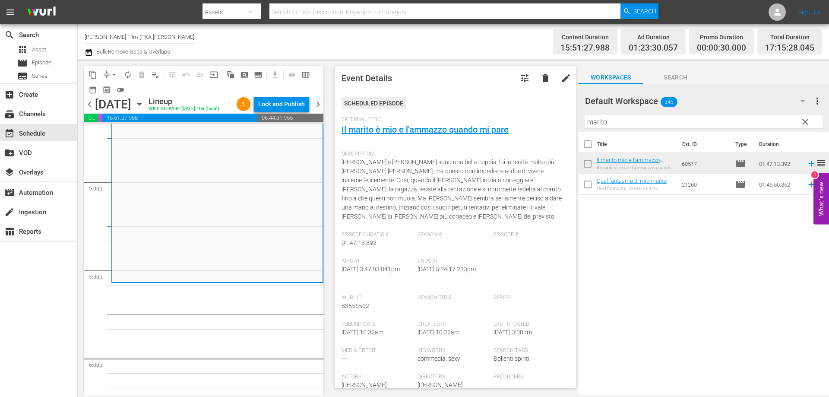
drag, startPoint x: 608, startPoint y: 123, endPoint x: 507, endPoint y: 98, distance: 103.9
click at [525, 104] on div "content_copy compress arrow_drop_down autorenew_outlined delete_forever_outline…" at bounding box center [453, 227] width 751 height 335
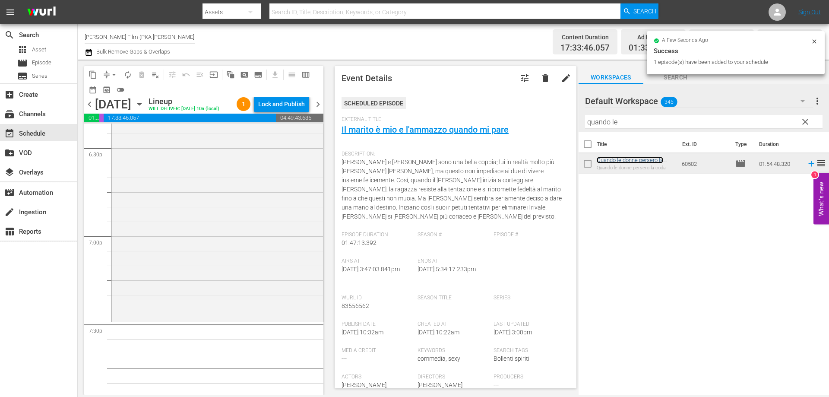
scroll to position [3238, 0]
click at [229, 316] on div "Quando le donne persero la coda reorder" at bounding box center [217, 148] width 211 height 335
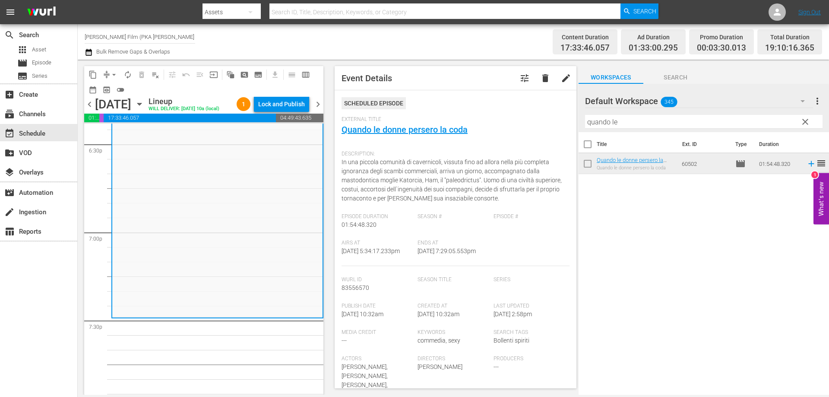
drag, startPoint x: 601, startPoint y: 119, endPoint x: 560, endPoint y: 107, distance: 42.1
click at [560, 107] on div "content_copy compress arrow_drop_down autorenew_outlined delete_forever_outline…" at bounding box center [453, 227] width 751 height 335
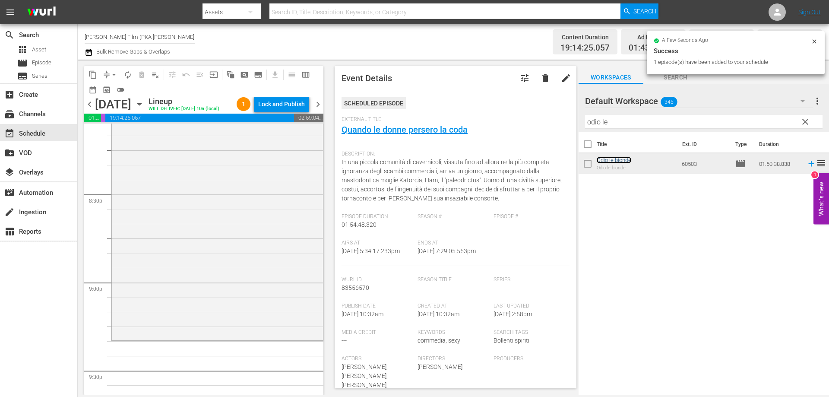
scroll to position [3584, 0]
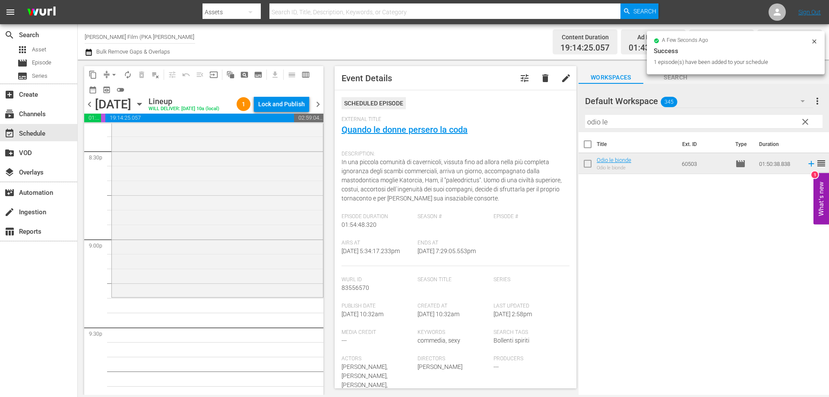
click at [246, 283] on div "Odio le bionde reorder" at bounding box center [217, 134] width 211 height 322
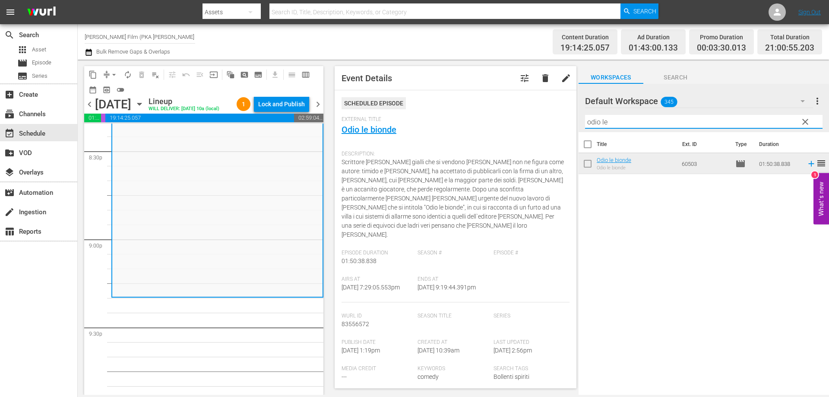
drag, startPoint x: 629, startPoint y: 125, endPoint x: 545, endPoint y: 108, distance: 85.5
click at [545, 108] on div "content_copy compress arrow_drop_down autorenew_outlined delete_forever_outline…" at bounding box center [453, 227] width 751 height 335
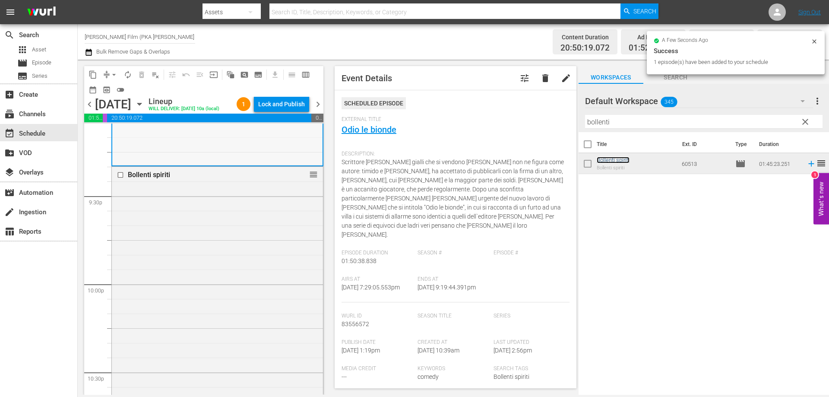
scroll to position [3843, 0]
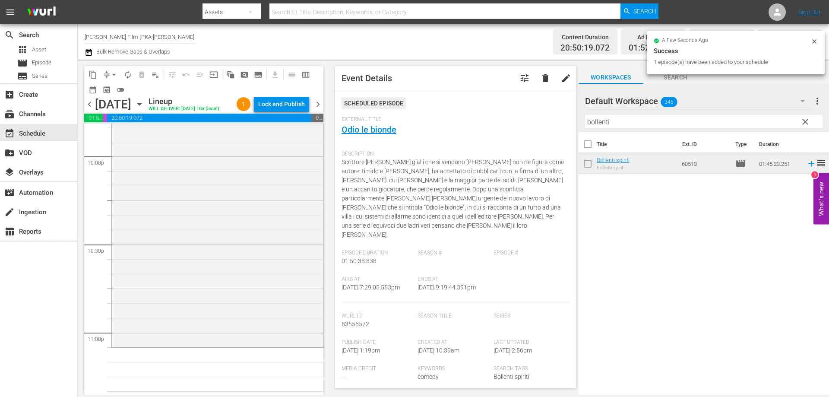
click at [251, 263] on div "Bollenti spiriti reorder" at bounding box center [217, 192] width 211 height 307
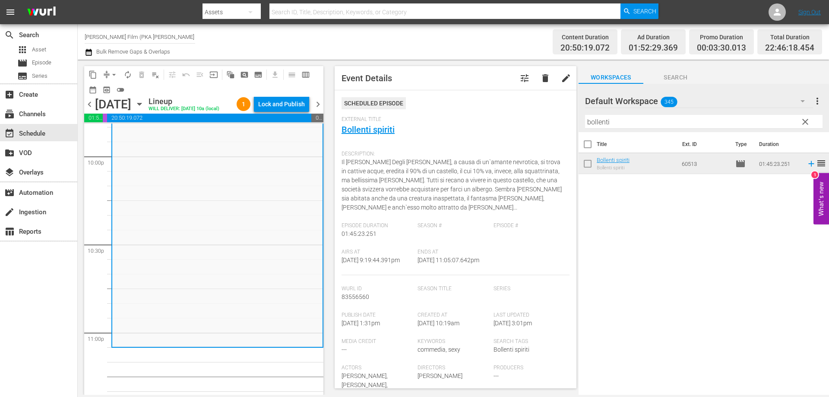
drag, startPoint x: 618, startPoint y: 122, endPoint x: 502, endPoint y: 103, distance: 118.1
click at [502, 103] on div "content_copy compress arrow_drop_down autorenew_outlined delete_forever_outline…" at bounding box center [453, 227] width 751 height 335
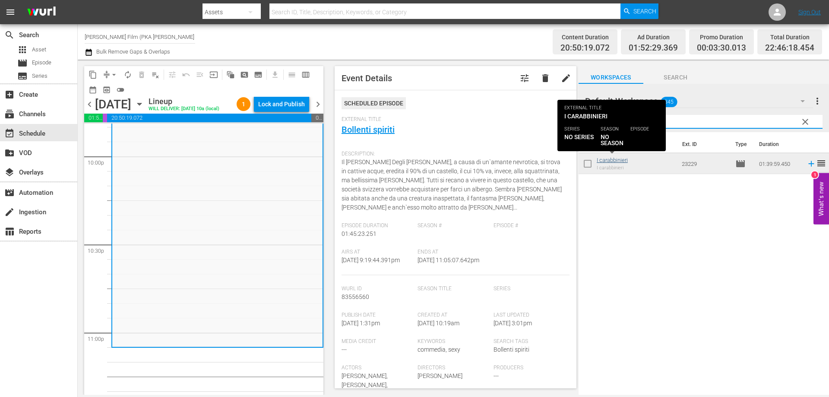
type input "carabb"
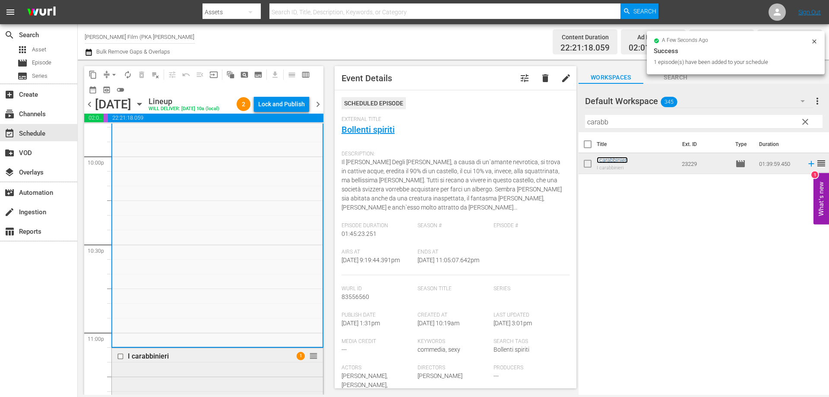
scroll to position [4104, 0]
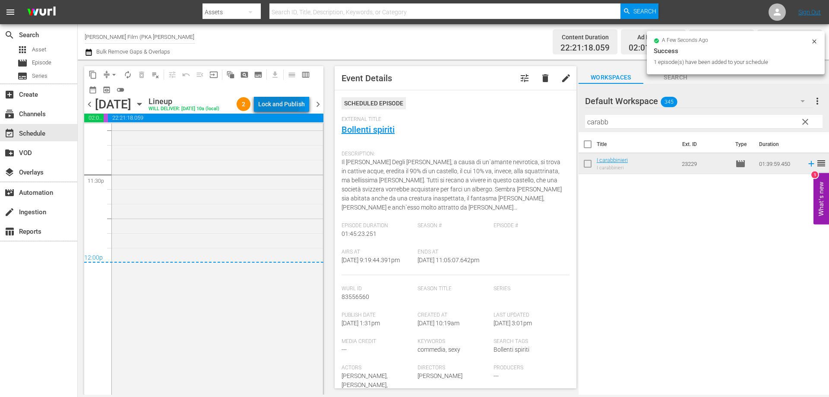
click at [275, 104] on div "Lock and Publish" at bounding box center [281, 104] width 47 height 16
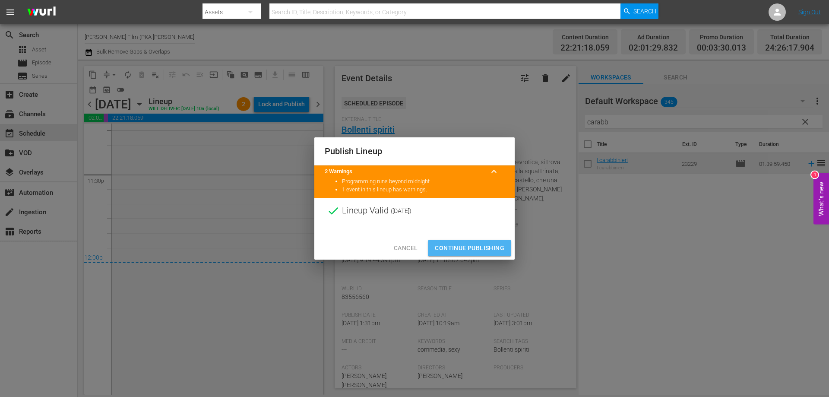
click at [501, 249] on span "Continue Publishing" at bounding box center [470, 248] width 70 height 11
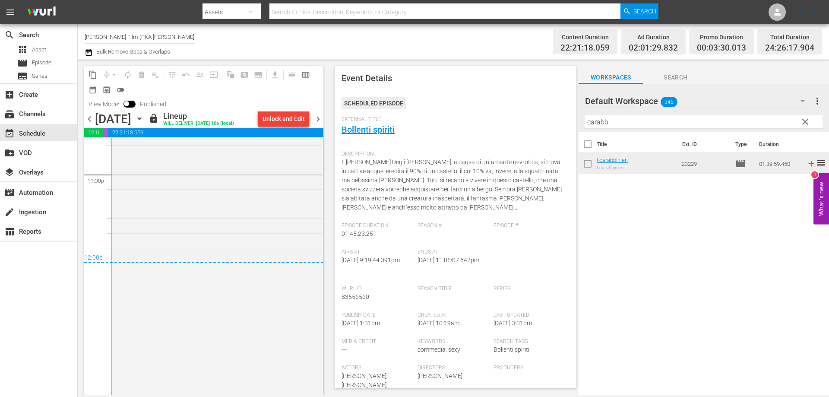
click at [800, 15] on nav "menu Search By Assets Search ID, Title, Description, Keywords, or Category Sear…" at bounding box center [414, 12] width 829 height 24
click at [803, 15] on link "Sign Out" at bounding box center [809, 12] width 22 height 7
